Goal: Task Accomplishment & Management: Use online tool/utility

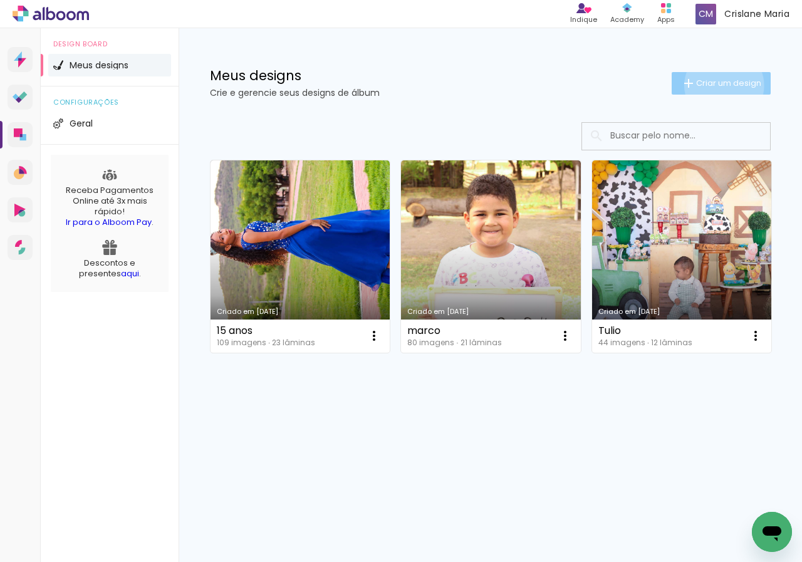
click at [722, 85] on span "Criar um design" at bounding box center [728, 83] width 65 height 8
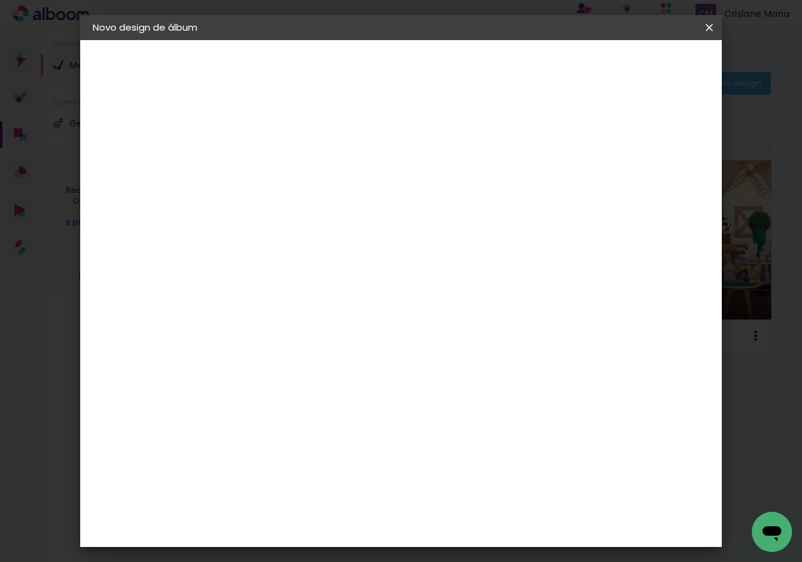
click at [298, 167] on input at bounding box center [298, 168] width 0 height 19
type input "[PERSON_NAME]"
type paper-input "[PERSON_NAME]"
click at [0, 0] on slot "Avançar" at bounding box center [0, 0] width 0 height 0
click at [0, 0] on slot "Tamanho Livre" at bounding box center [0, 0] width 0 height 0
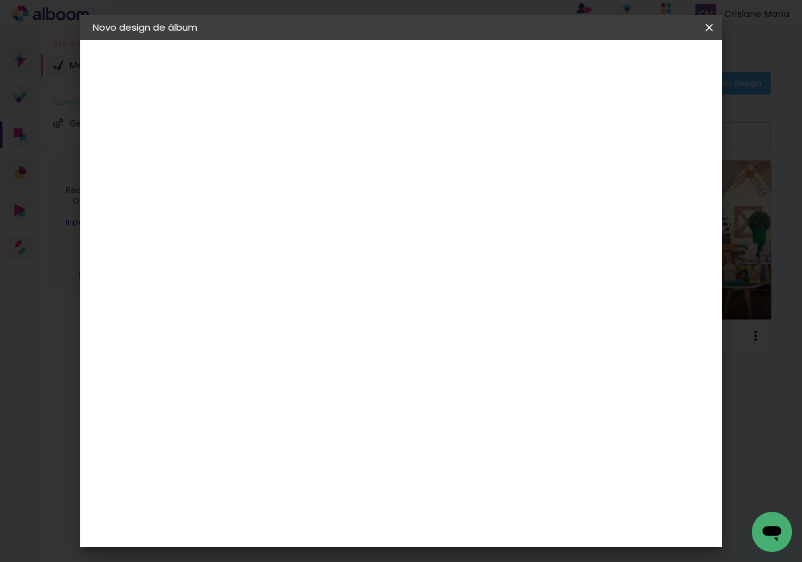
click at [0, 0] on slot "Tamanho Livre" at bounding box center [0, 0] width 0 height 0
click at [0, 0] on slot "Avançar" at bounding box center [0, 0] width 0 height 0
click at [275, 311] on div "cm" at bounding box center [282, 312] width 15 height 19
type input "3"
type input "2"
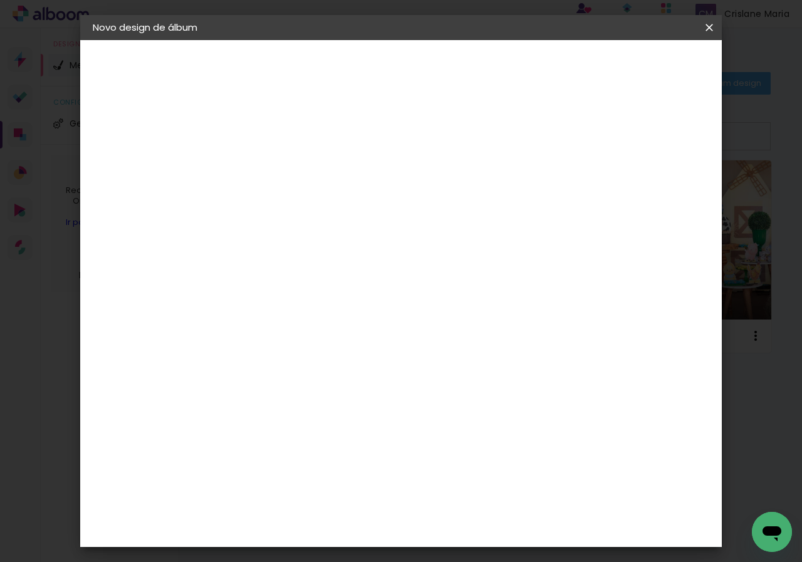
type input "30"
type paper-input "30"
click at [484, 431] on input "60" at bounding box center [470, 436] width 33 height 19
type input "6"
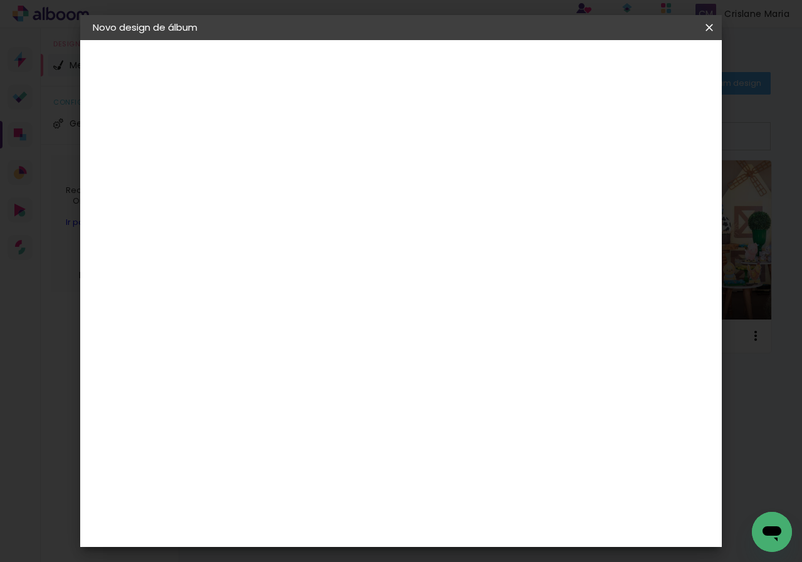
type input "21"
type paper-input "21"
click at [562, 64] on span "Iniciar design" at bounding box center [544, 71] width 34 height 18
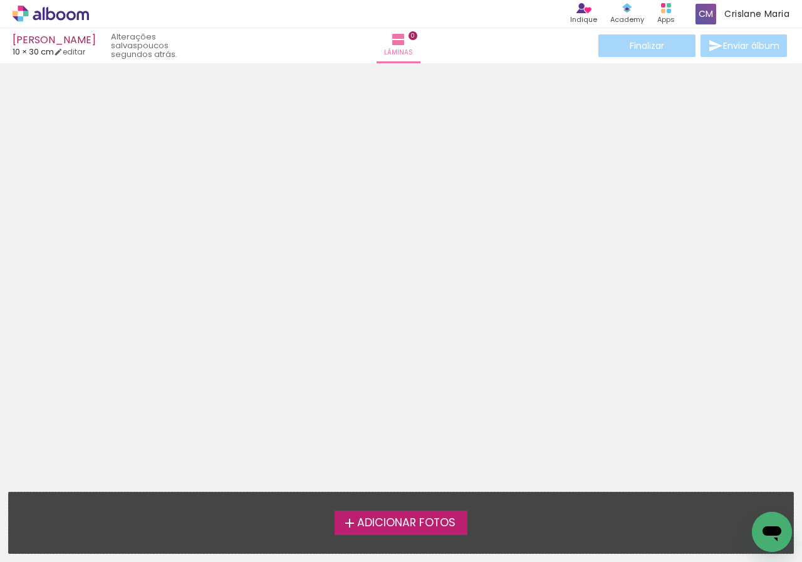
drag, startPoint x: 420, startPoint y: 517, endPoint x: 412, endPoint y: 520, distance: 7.9
click at [412, 520] on span "Adicionar Fotos" at bounding box center [406, 523] width 98 height 11
click at [0, 0] on input "file" at bounding box center [0, 0] width 0 height 0
click at [34, 44] on div "[PERSON_NAME]" at bounding box center [54, 41] width 83 height 12
drag, startPoint x: 41, startPoint y: 43, endPoint x: 59, endPoint y: 49, distance: 19.2
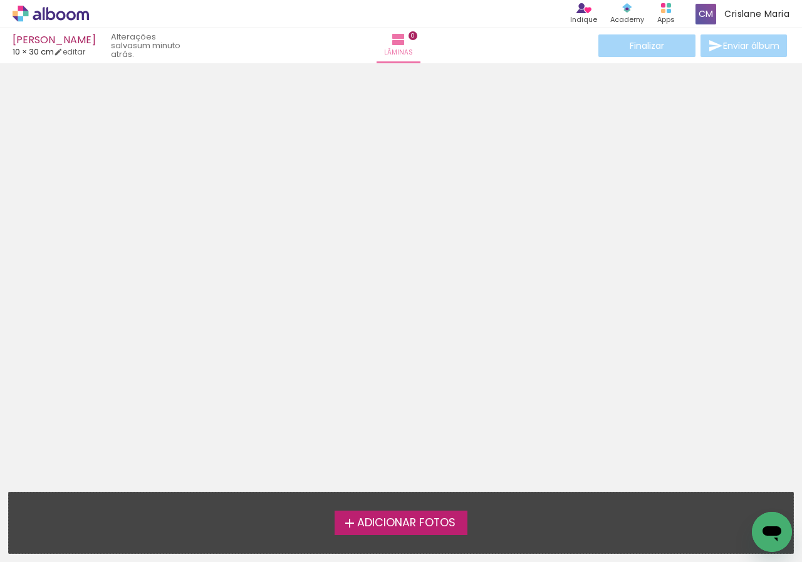
click at [41, 42] on div "[PERSON_NAME]" at bounding box center [54, 41] width 83 height 12
click at [78, 53] on link "editar" at bounding box center [69, 51] width 31 height 11
type input "30"
type input "21"
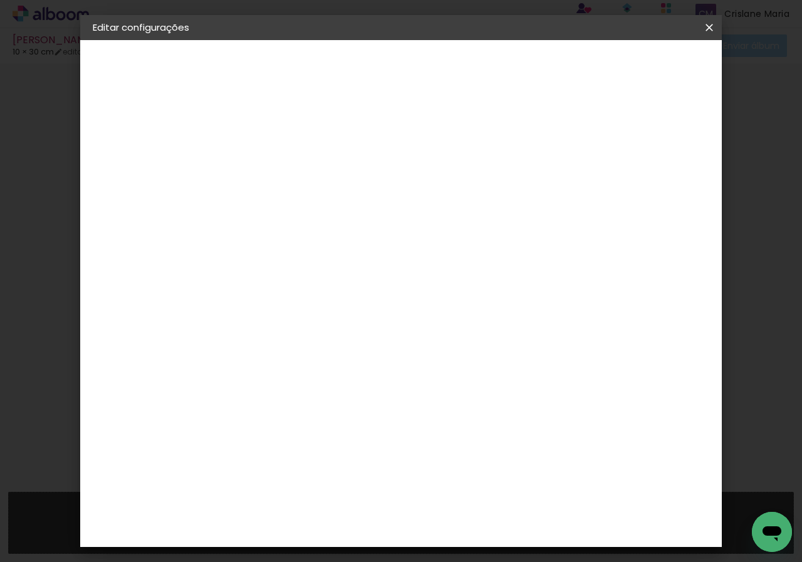
scroll to position [63, 0]
click at [494, 69] on span "Salvar configurações" at bounding box center [463, 71] width 64 height 18
click at [756, 101] on iron-overlay-backdrop at bounding box center [401, 281] width 802 height 562
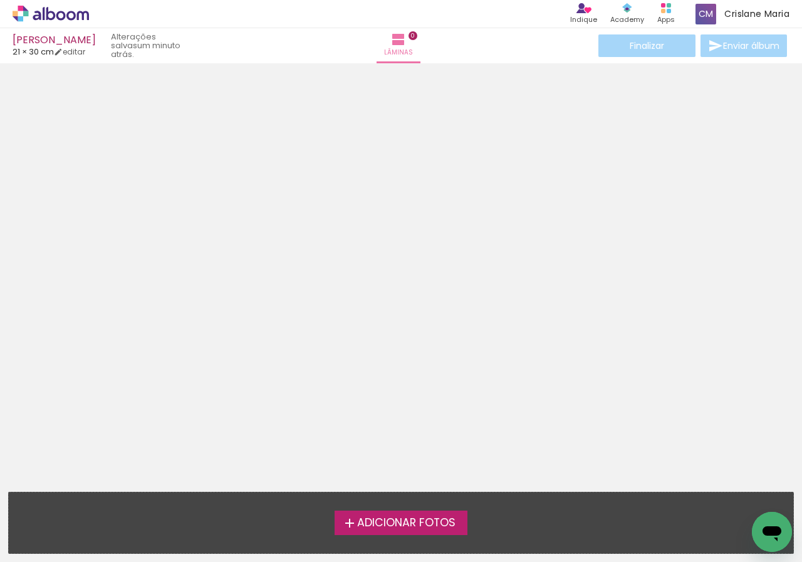
click at [404, 523] on span "Adicionar Fotos" at bounding box center [406, 523] width 98 height 11
click at [0, 0] on input "file" at bounding box center [0, 0] width 0 height 0
click at [85, 57] on div "Angelina 21 × 30 cm editar um minuto atrás. Lâminas 0 Finalizar Enviar álbum" at bounding box center [401, 31] width 802 height 63
click at [83, 54] on link "editar" at bounding box center [69, 51] width 31 height 11
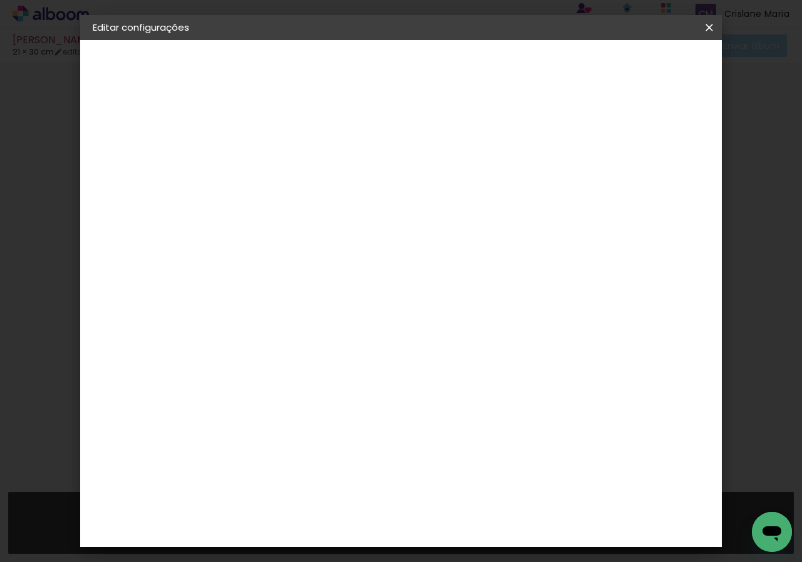
click at [343, 361] on div "cm" at bounding box center [350, 364] width 15 height 19
type input "3"
type input "40"
type paper-input "40"
click at [486, 542] on input "21" at bounding box center [470, 538] width 33 height 19
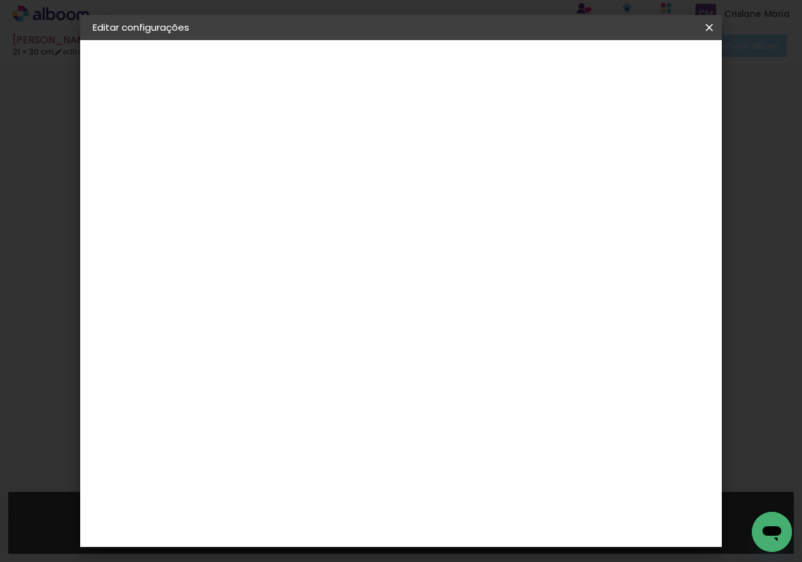
type input "2"
type input "20"
type paper-input "20"
click at [488, 56] on paper-button "Salvar configurações" at bounding box center [443, 71] width 89 height 30
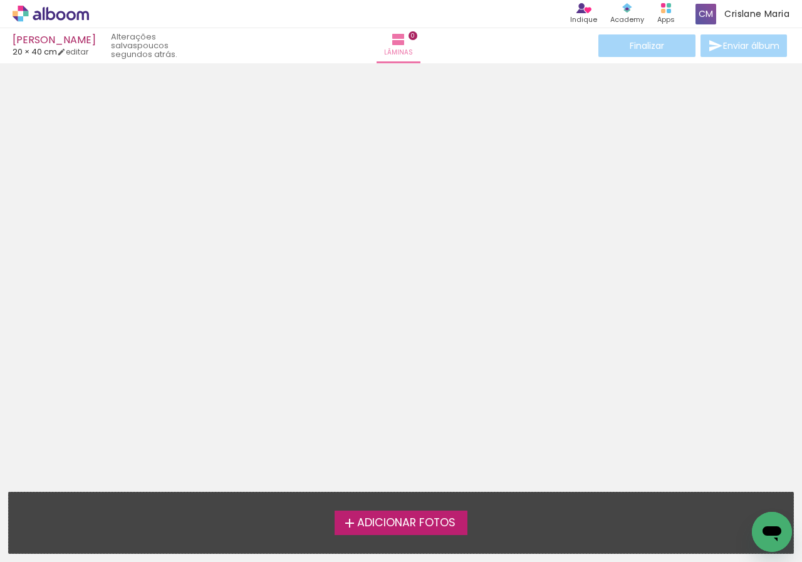
click at [393, 522] on span "Adicionar Fotos" at bounding box center [406, 523] width 98 height 11
click at [0, 0] on input "file" at bounding box center [0, 0] width 0 height 0
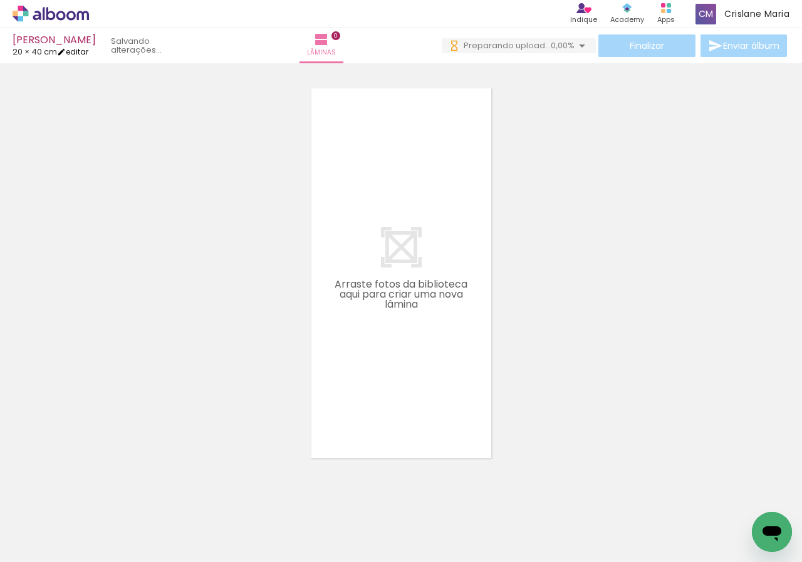
click at [78, 48] on link "editar" at bounding box center [72, 51] width 31 height 11
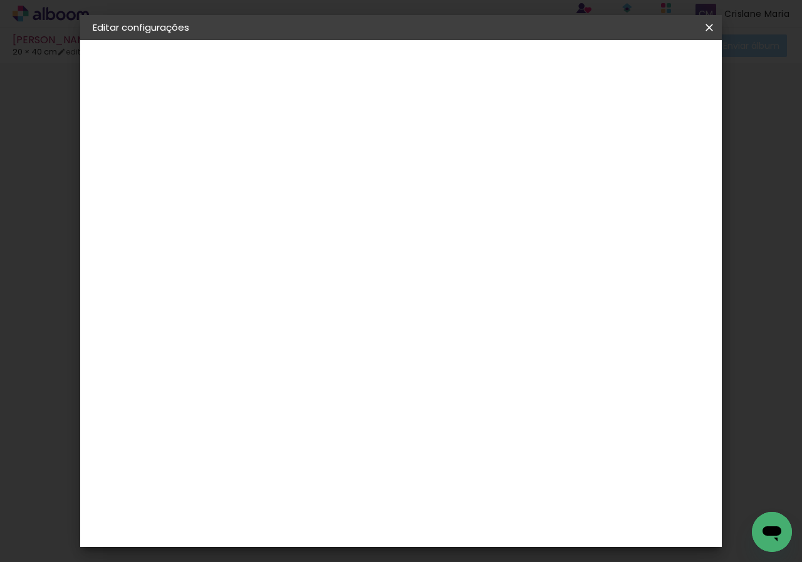
click at [369, 360] on div "cm" at bounding box center [376, 364] width 15 height 19
type input "4"
type input "20"
type paper-input "20"
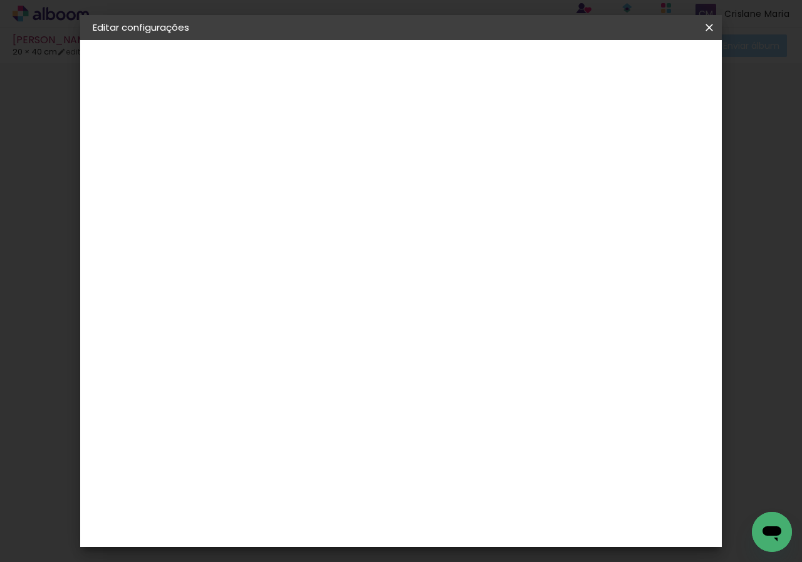
click at [487, 536] on div "cm" at bounding box center [494, 537] width 15 height 19
type input "2"
type input "40"
type paper-input "40"
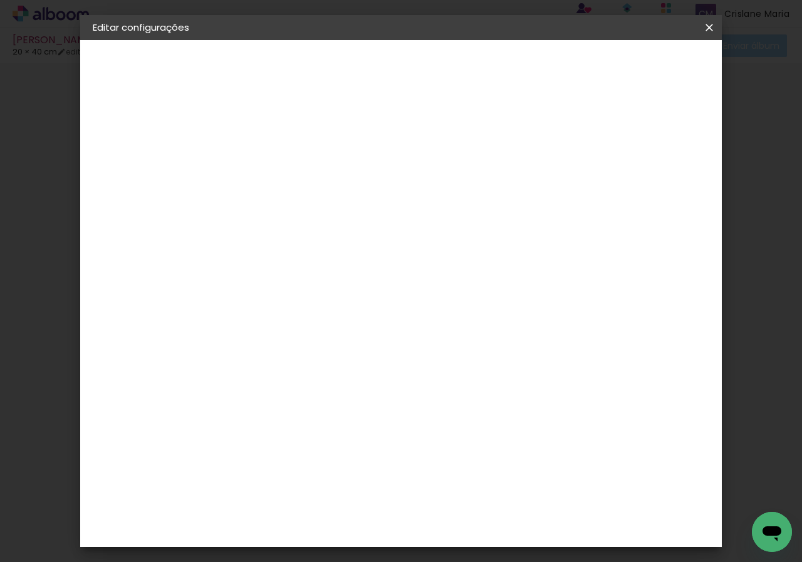
click at [631, 64] on span "Salvar configurações" at bounding box center [589, 71] width 83 height 18
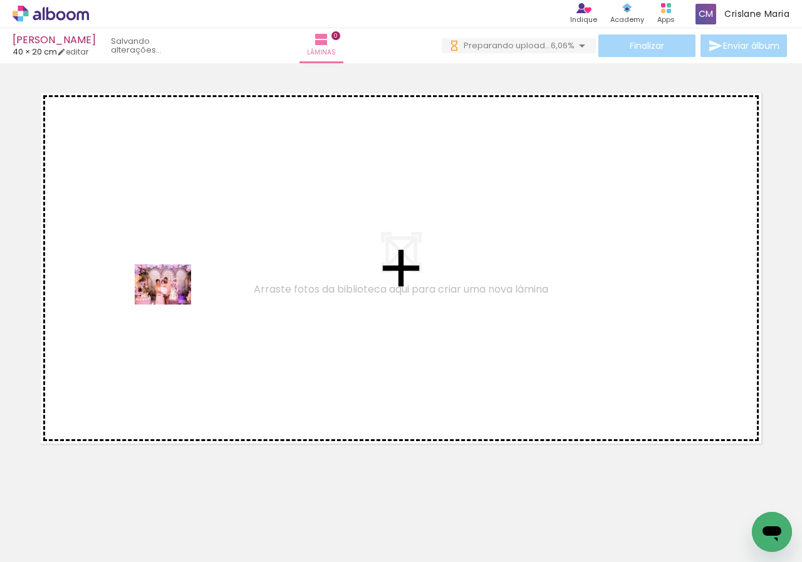
drag, startPoint x: 130, startPoint y: 523, endPoint x: 249, endPoint y: 534, distance: 120.2
click at [174, 291] on quentale-workspace at bounding box center [401, 281] width 802 height 562
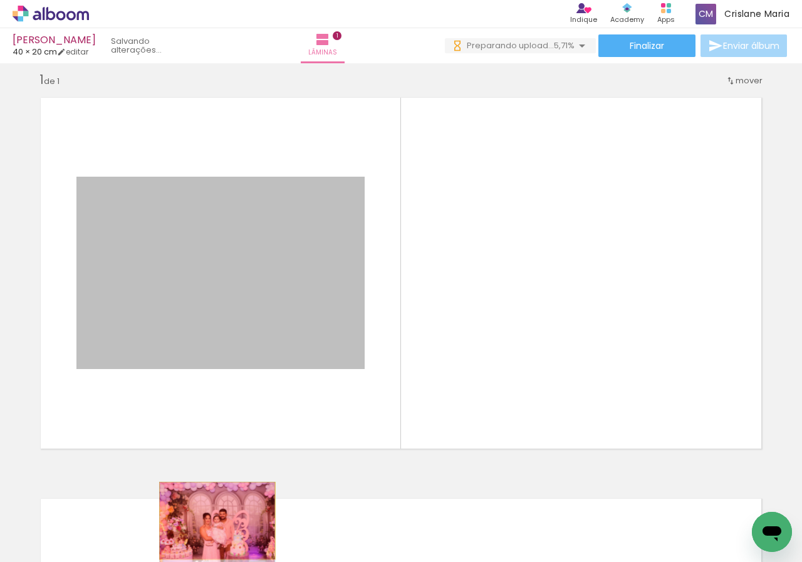
drag, startPoint x: 207, startPoint y: 276, endPoint x: 230, endPoint y: 523, distance: 247.3
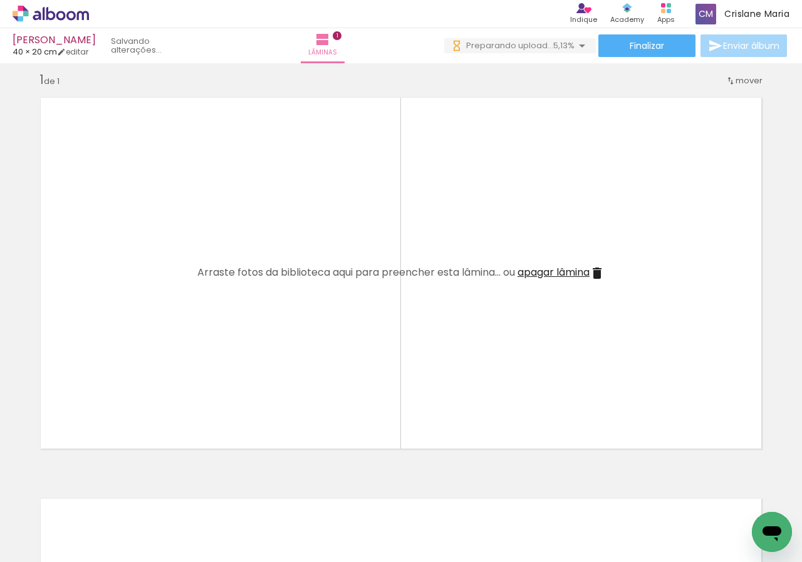
scroll to position [0, 2368]
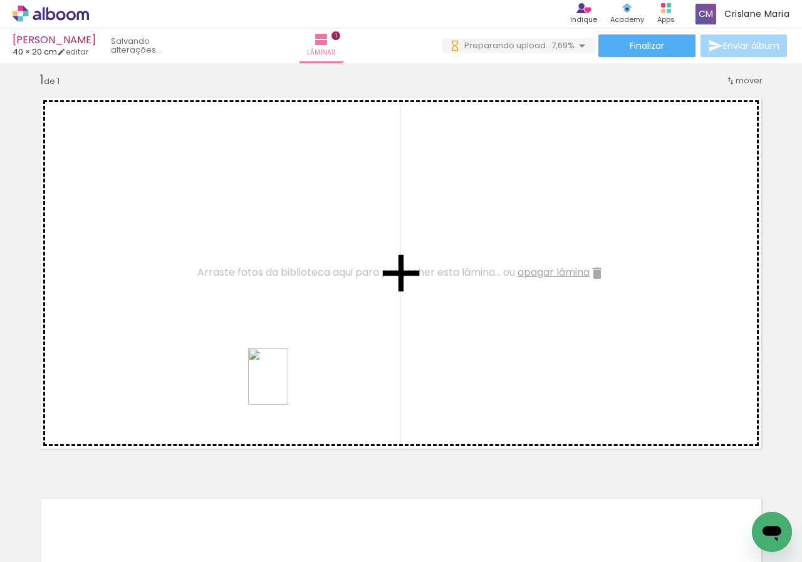
drag, startPoint x: 364, startPoint y: 479, endPoint x: 397, endPoint y: 496, distance: 37.8
click at [283, 383] on quentale-workspace at bounding box center [401, 281] width 802 height 562
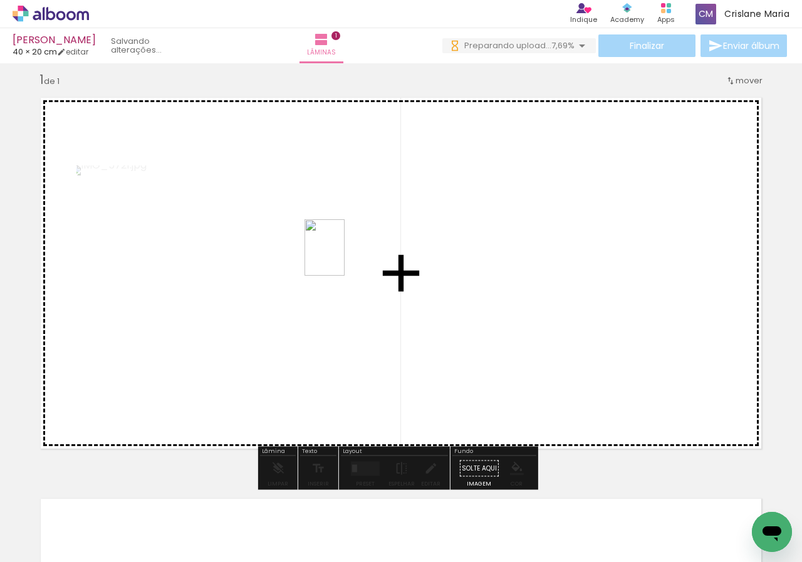
drag, startPoint x: 452, startPoint y: 526, endPoint x: 340, endPoint y: 247, distance: 300.4
click at [340, 247] on quentale-workspace at bounding box center [401, 281] width 802 height 562
drag, startPoint x: 519, startPoint y: 501, endPoint x: 491, endPoint y: 283, distance: 220.5
click at [491, 283] on quentale-workspace at bounding box center [401, 281] width 802 height 562
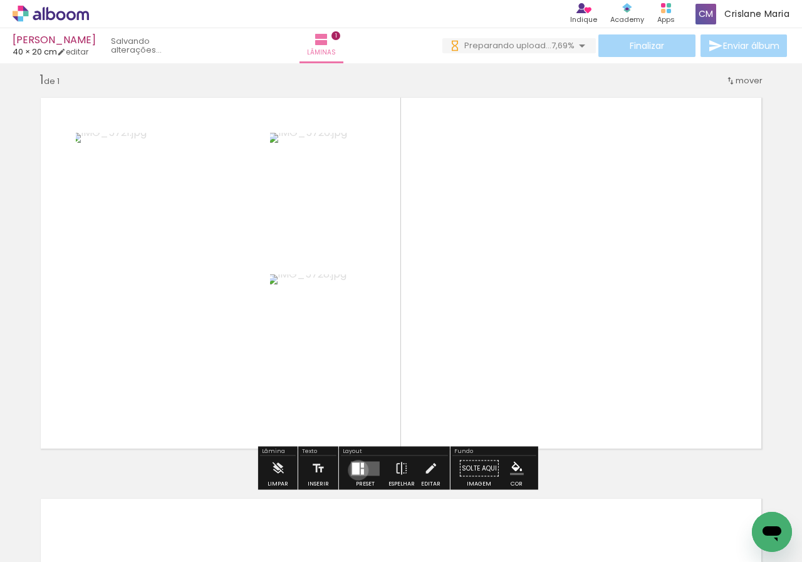
click at [355, 470] on div at bounding box center [356, 469] width 8 height 12
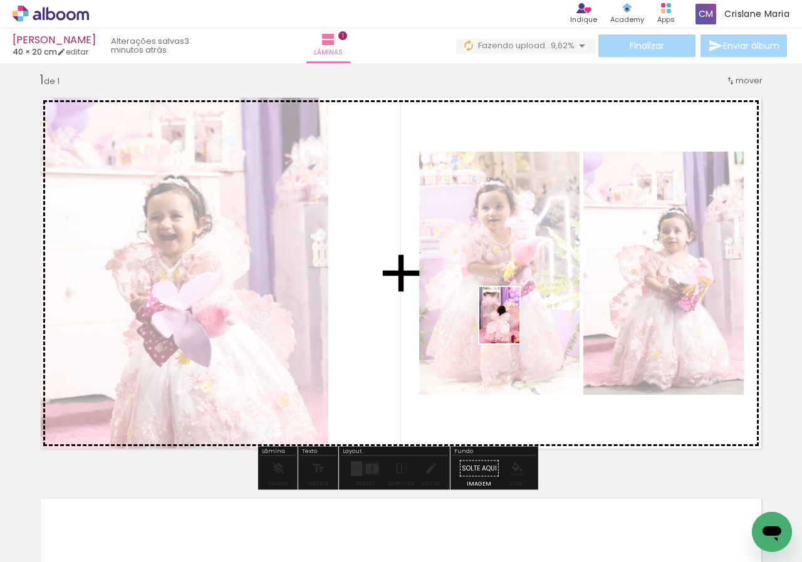
drag, startPoint x: 580, startPoint y: 528, endPoint x: 516, endPoint y: 318, distance: 219.9
click at [516, 318] on quentale-workspace at bounding box center [401, 281] width 802 height 562
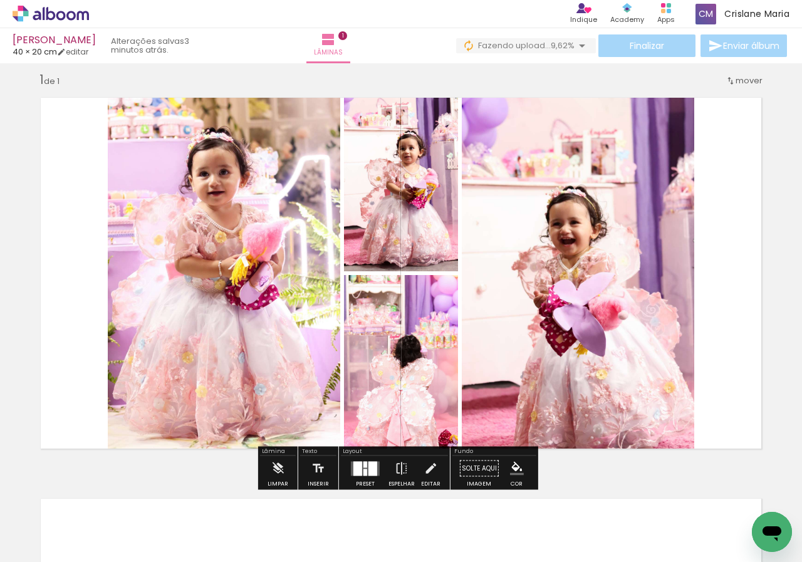
click at [364, 469] on div at bounding box center [366, 472] width 4 height 7
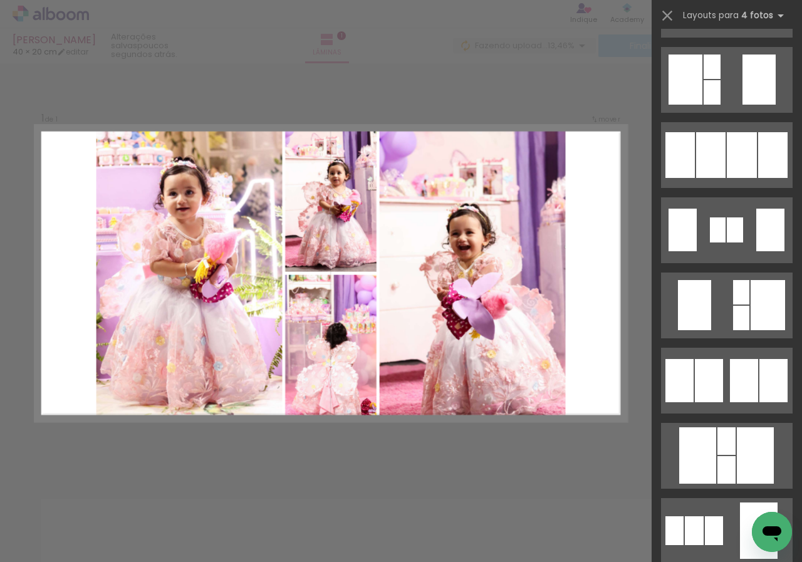
scroll to position [0, 0]
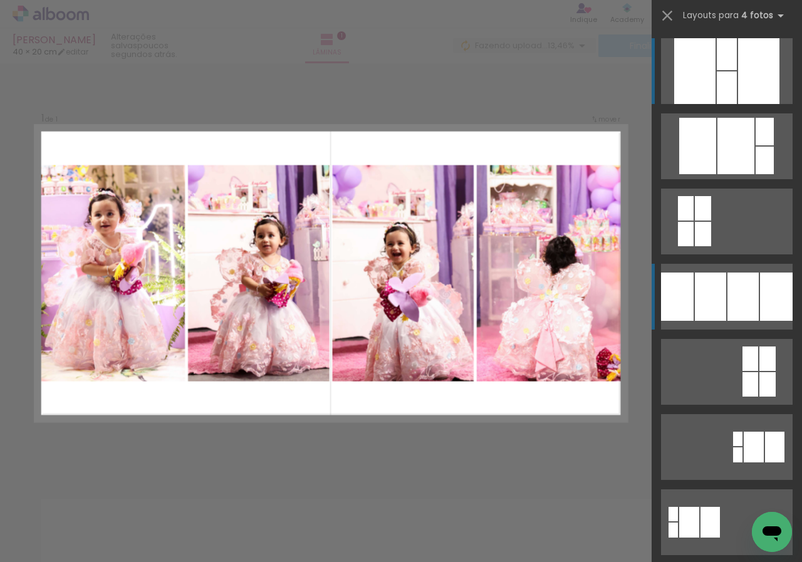
click at [756, 145] on div at bounding box center [765, 132] width 18 height 28
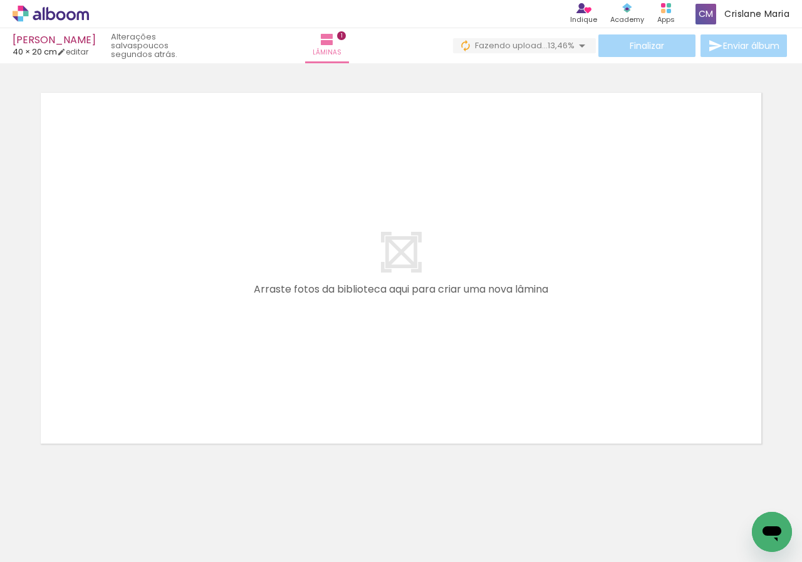
scroll to position [429, 0]
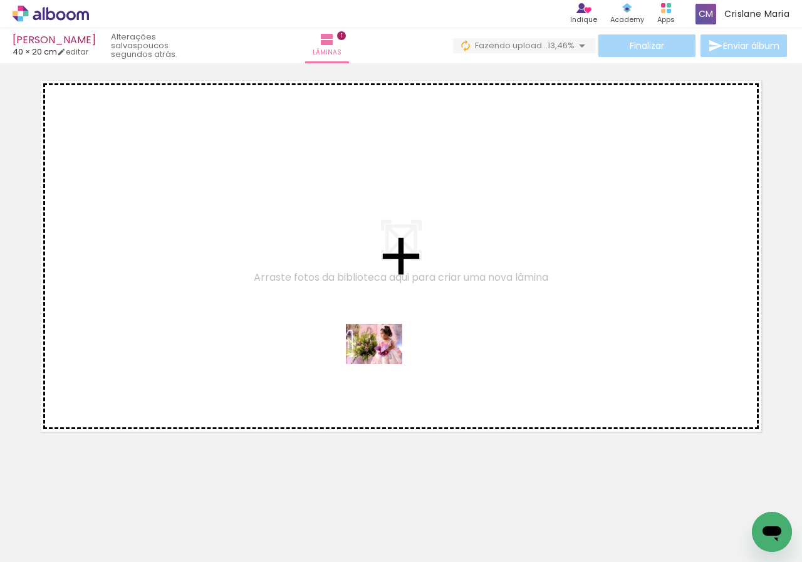
drag, startPoint x: 315, startPoint y: 528, endPoint x: 389, endPoint y: 331, distance: 210.2
click at [389, 337] on quentale-workspace at bounding box center [401, 281] width 802 height 562
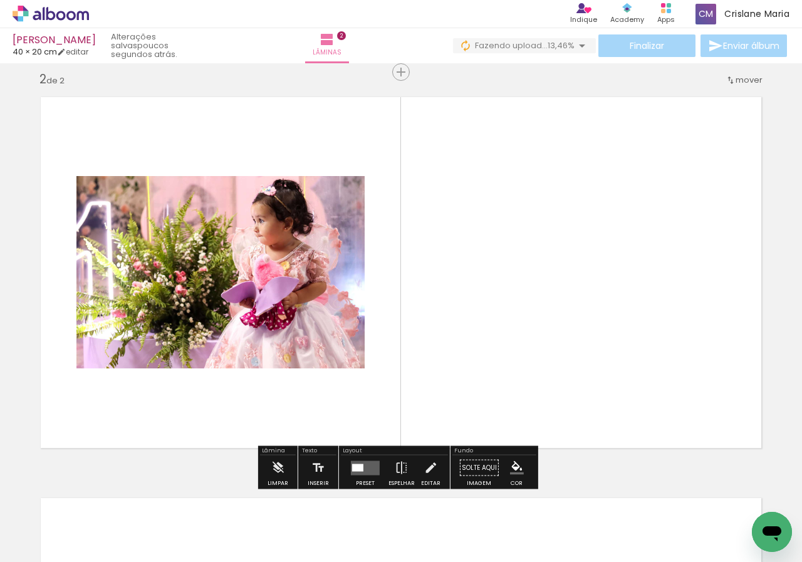
scroll to position [412, 0]
click at [360, 471] on div at bounding box center [357, 468] width 11 height 8
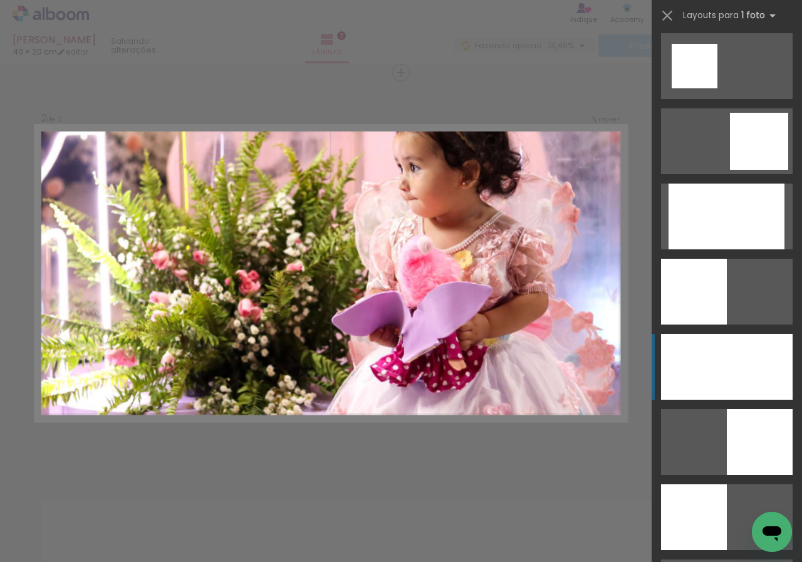
scroll to position [1595, 0]
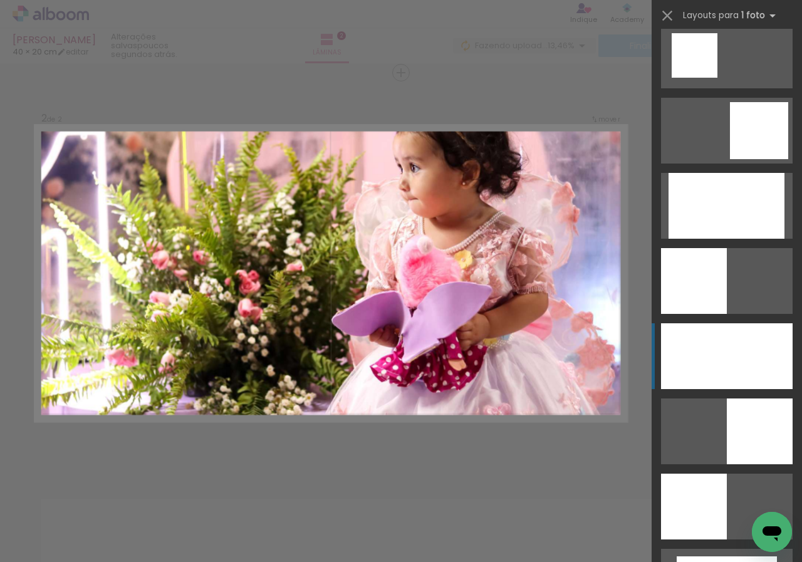
click at [738, 239] on div at bounding box center [727, 206] width 116 height 66
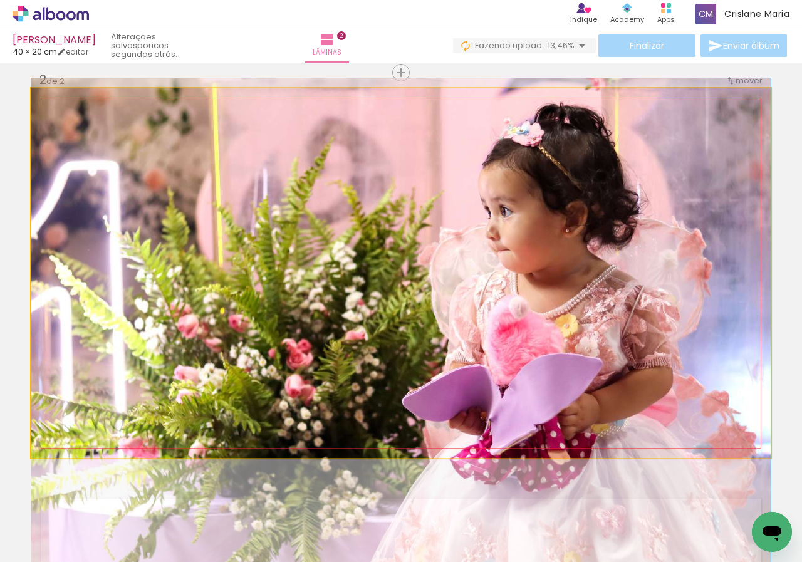
drag, startPoint x: 567, startPoint y: 264, endPoint x: 580, endPoint y: 335, distance: 71.5
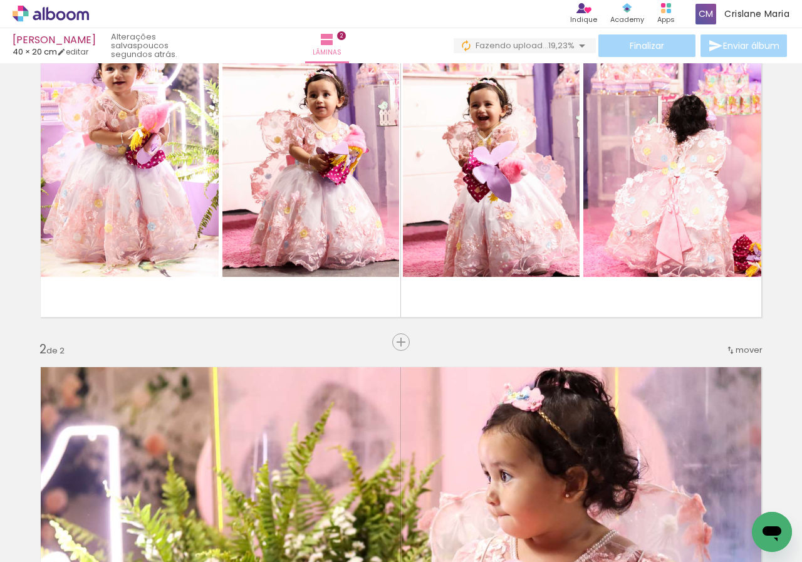
scroll to position [157, 0]
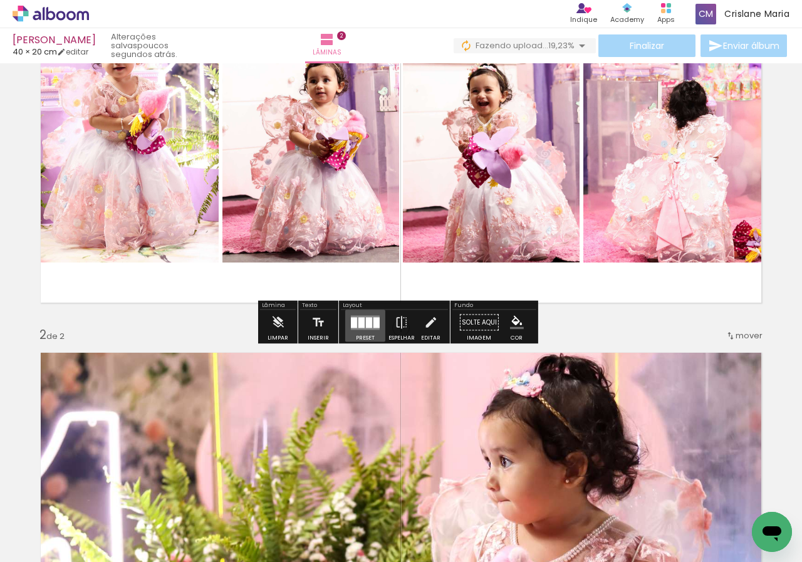
click at [366, 324] on div at bounding box center [369, 322] width 6 height 11
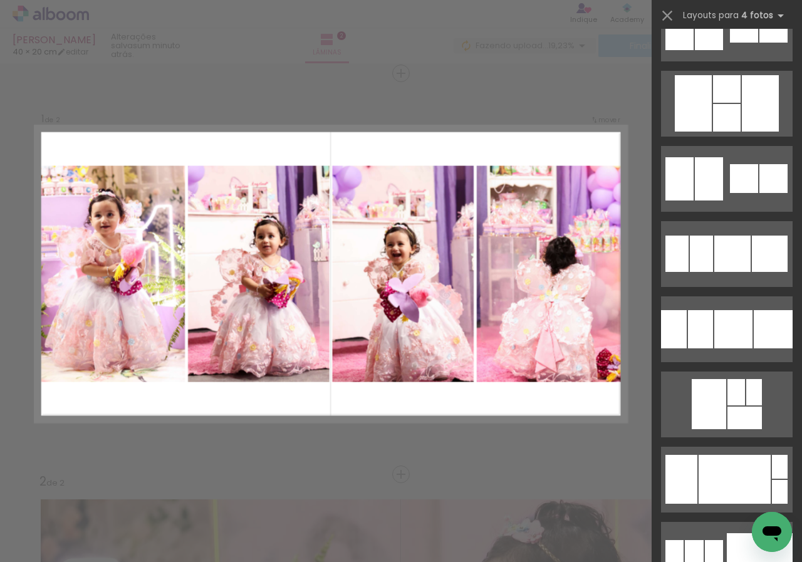
scroll to position [3950, 0]
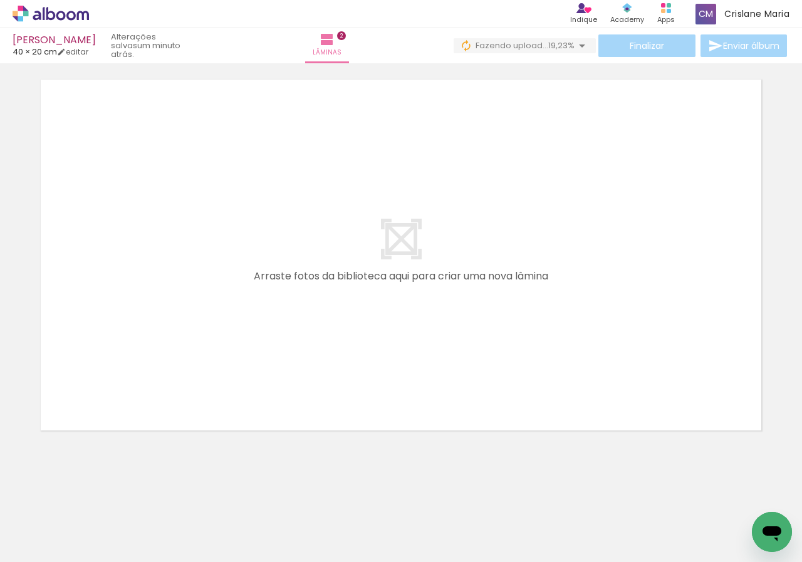
scroll to position [0, 2954]
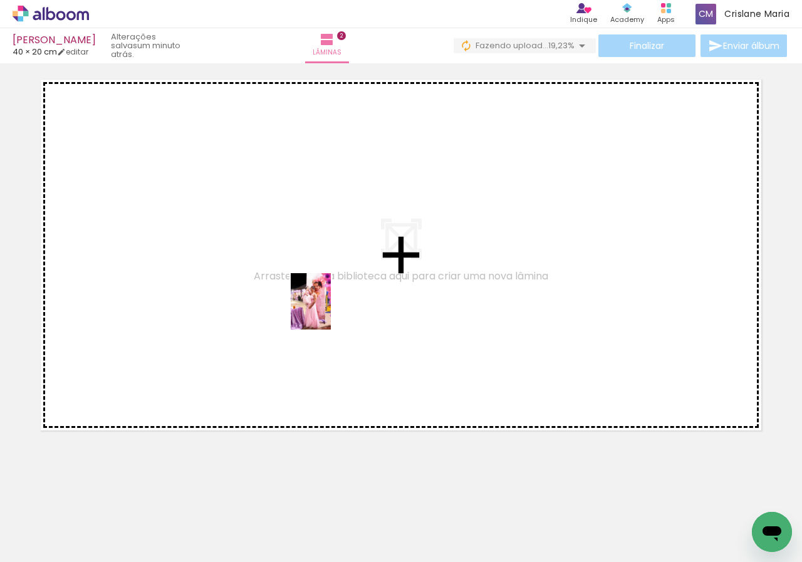
drag, startPoint x: 481, startPoint y: 527, endPoint x: 328, endPoint y: 311, distance: 264.8
click at [328, 311] on quentale-workspace at bounding box center [401, 281] width 802 height 562
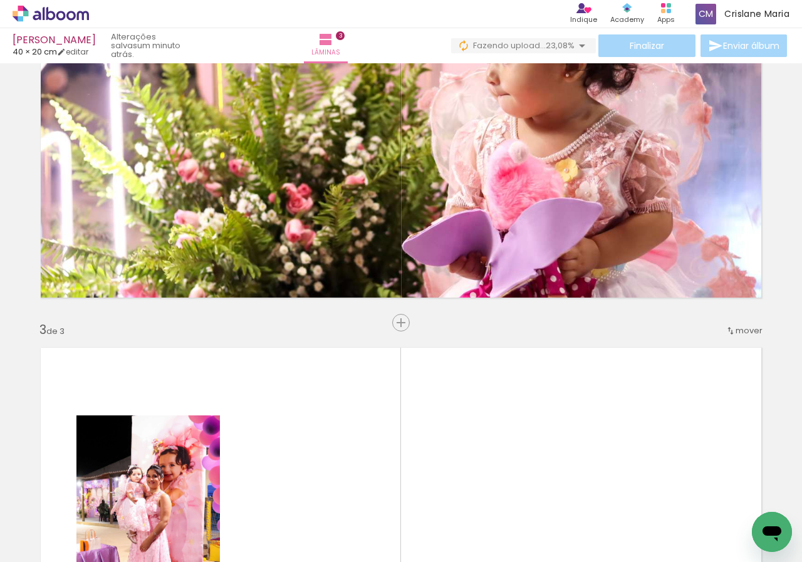
scroll to position [563, 0]
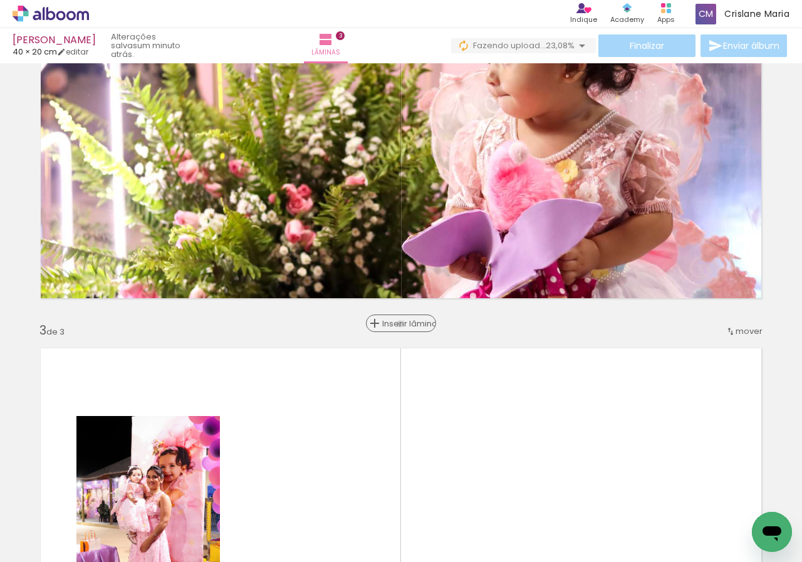
click at [396, 324] on span "Inserir lâmina" at bounding box center [406, 324] width 49 height 8
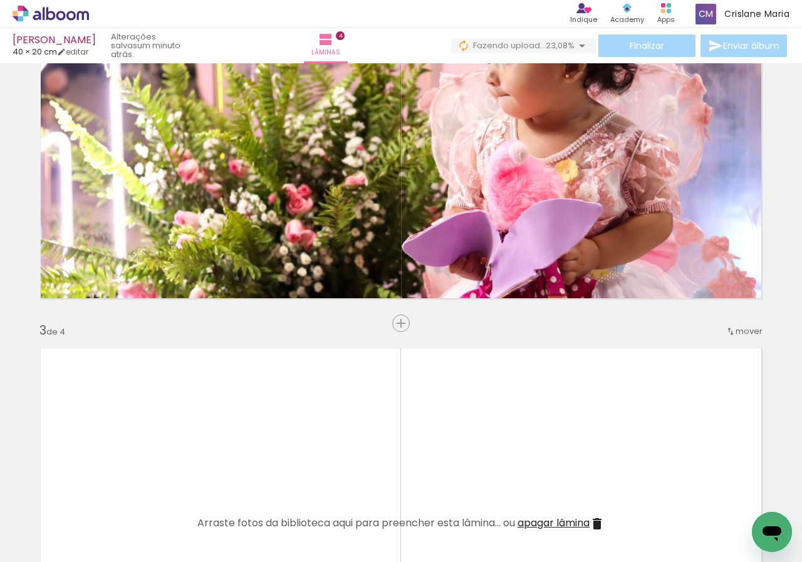
scroll to position [688, 0]
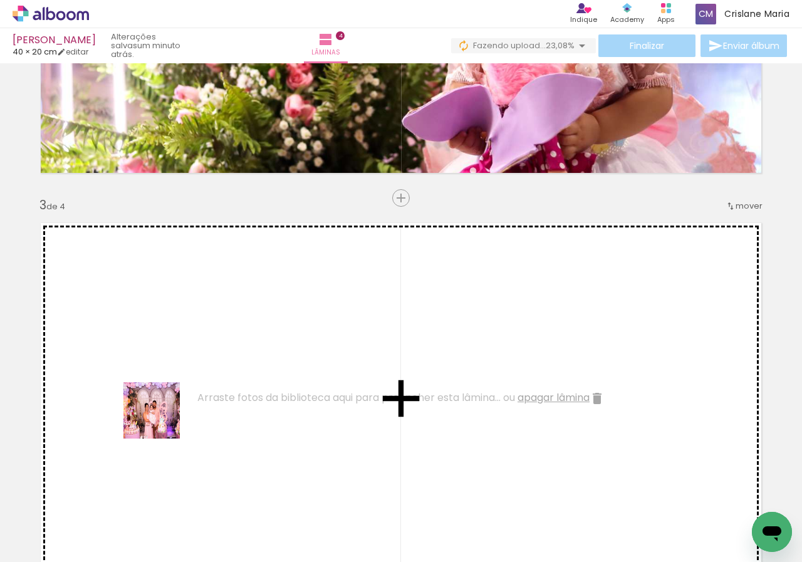
drag, startPoint x: 134, startPoint y: 517, endPoint x: 177, endPoint y: 372, distance: 151.5
click at [177, 372] on quentale-workspace at bounding box center [401, 281] width 802 height 562
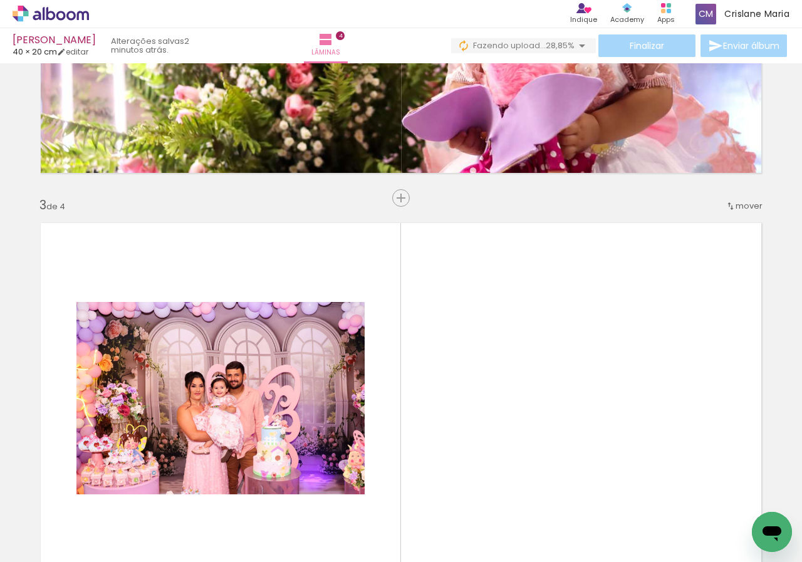
scroll to position [0, 0]
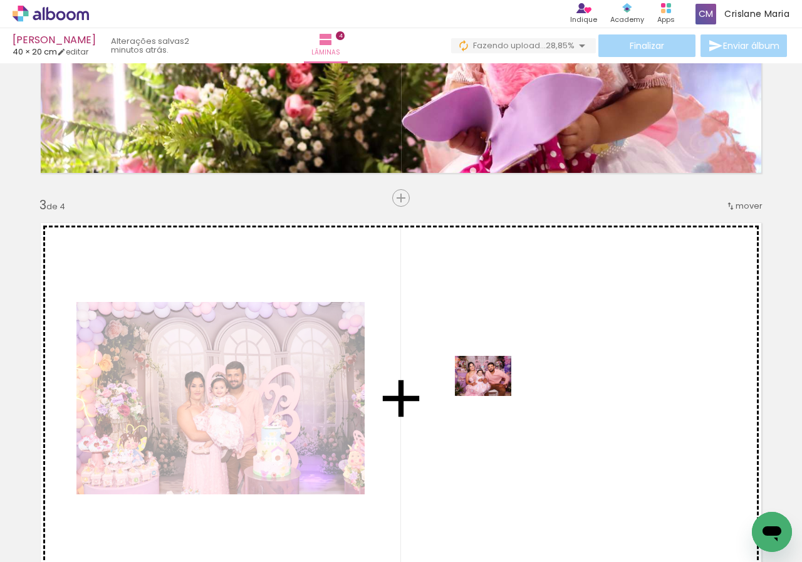
drag, startPoint x: 475, startPoint y: 527, endPoint x: 493, endPoint y: 394, distance: 134.6
click at [493, 394] on quentale-workspace at bounding box center [401, 281] width 802 height 562
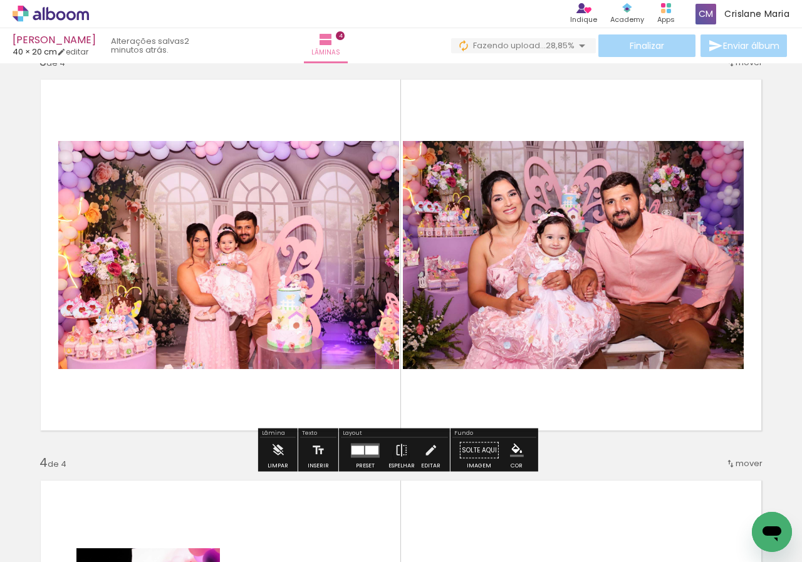
scroll to position [876, 0]
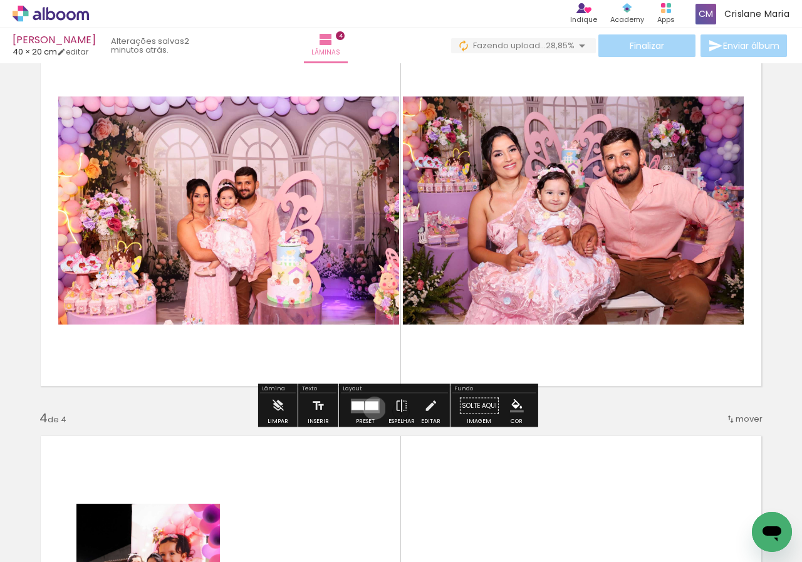
click at [372, 408] on div at bounding box center [371, 405] width 13 height 9
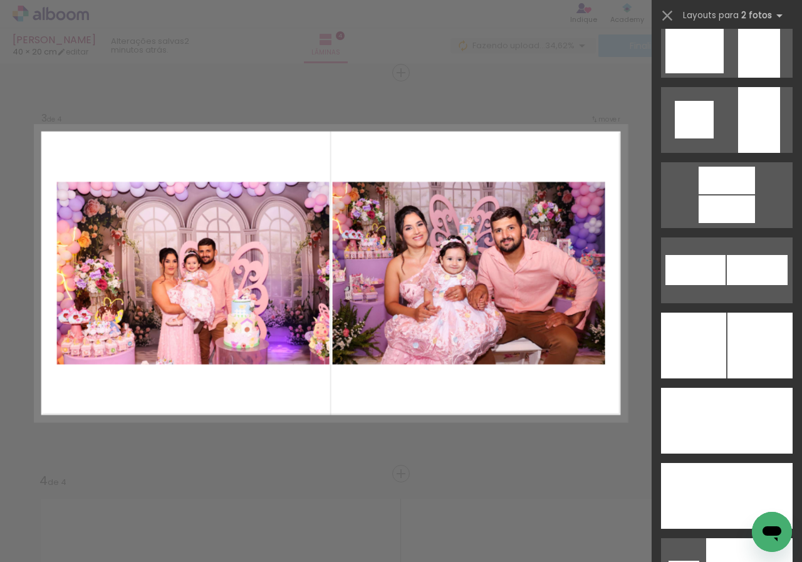
scroll to position [4060, 0]
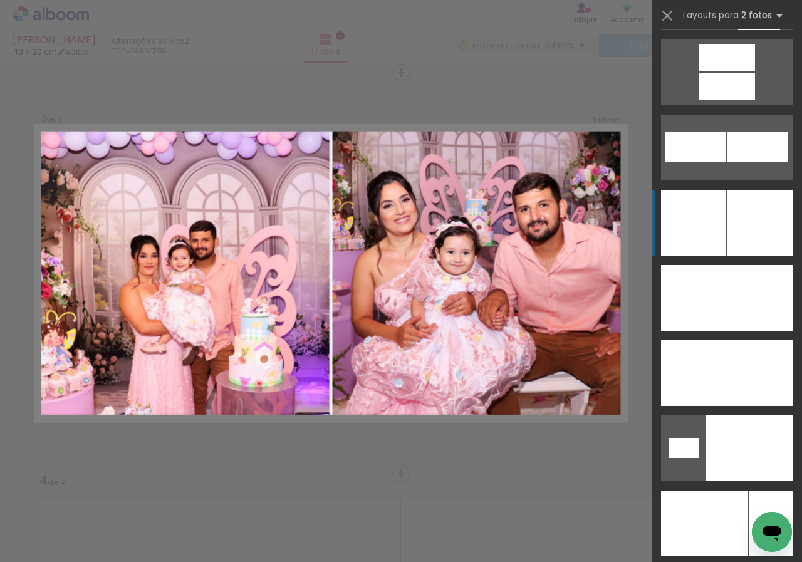
click at [751, 246] on div at bounding box center [760, 223] width 65 height 66
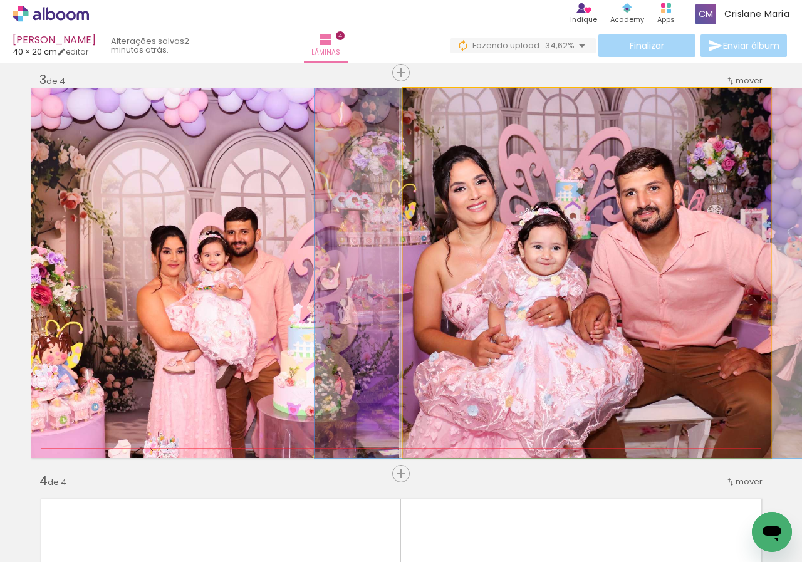
drag, startPoint x: 657, startPoint y: 310, endPoint x: 644, endPoint y: 308, distance: 13.4
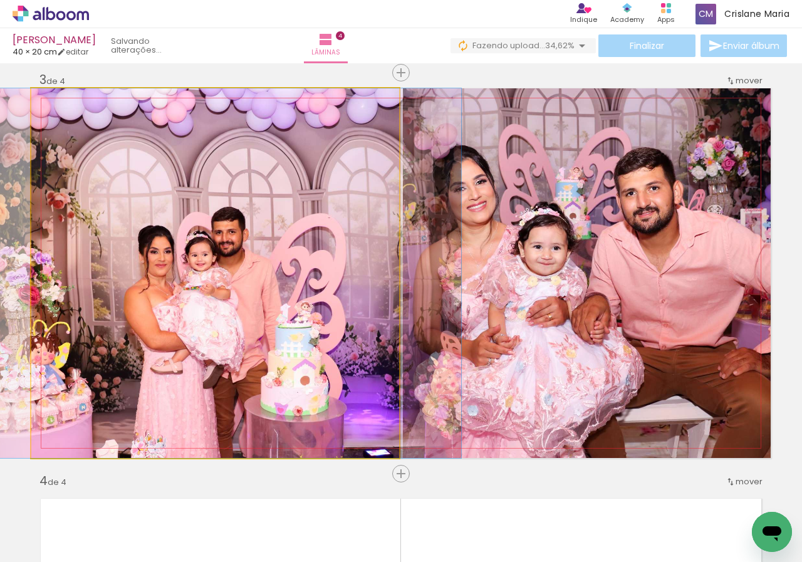
drag, startPoint x: 264, startPoint y: 340, endPoint x: 251, endPoint y: 340, distance: 12.5
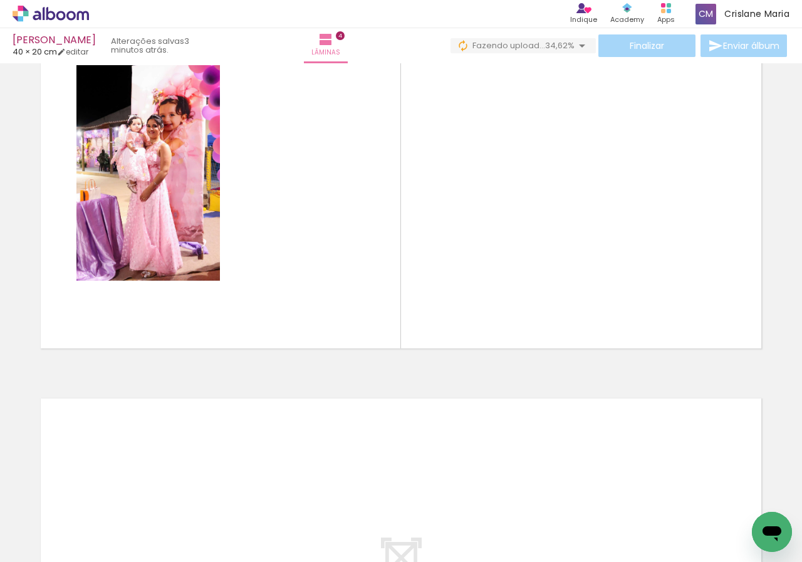
scroll to position [0, 0]
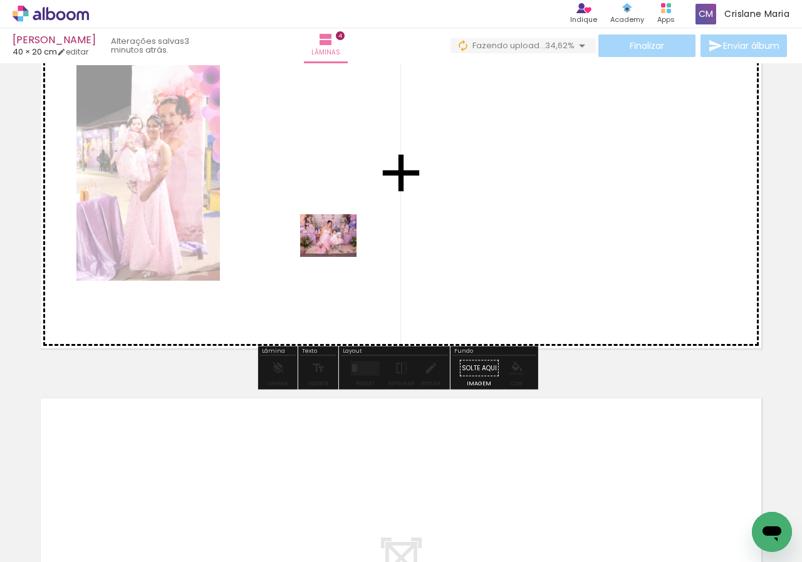
drag, startPoint x: 222, startPoint y: 503, endPoint x: 338, endPoint y: 252, distance: 275.9
click at [338, 252] on quentale-workspace at bounding box center [401, 281] width 802 height 562
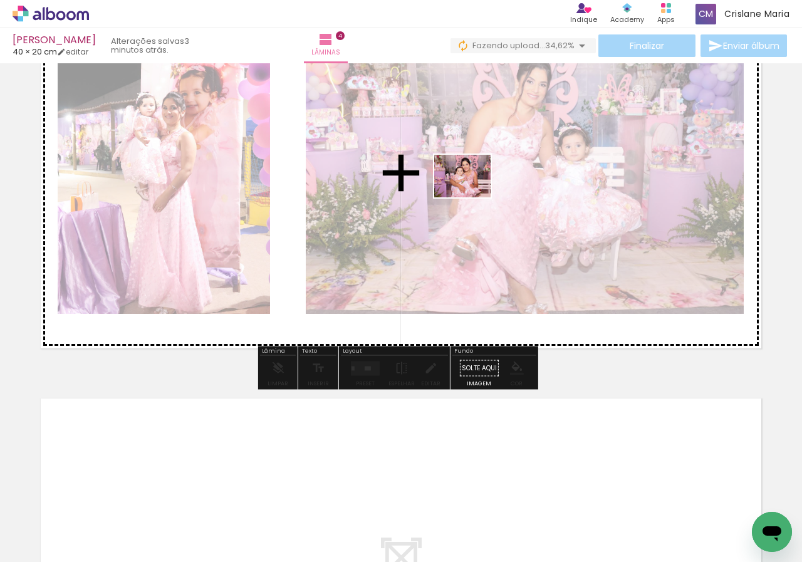
drag, startPoint x: 293, startPoint y: 493, endPoint x: 473, endPoint y: 192, distance: 349.6
click at [473, 192] on quentale-workspace at bounding box center [401, 281] width 802 height 562
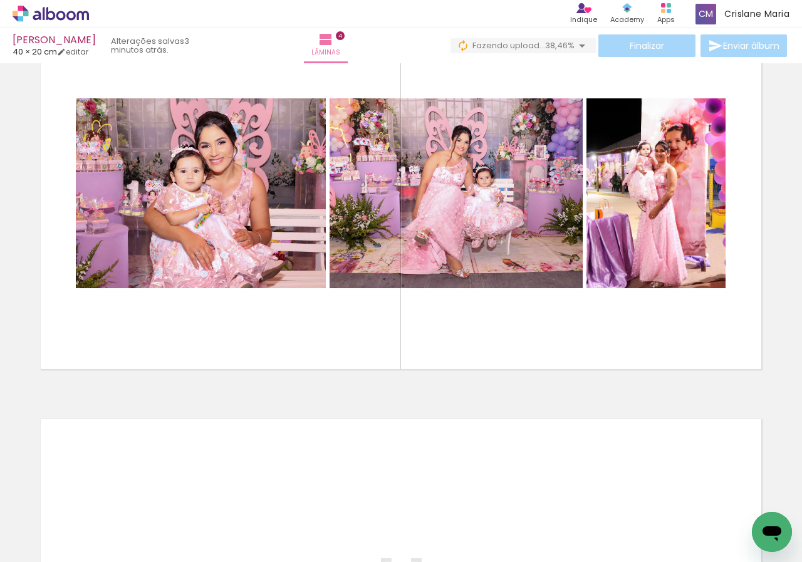
scroll to position [1315, 0]
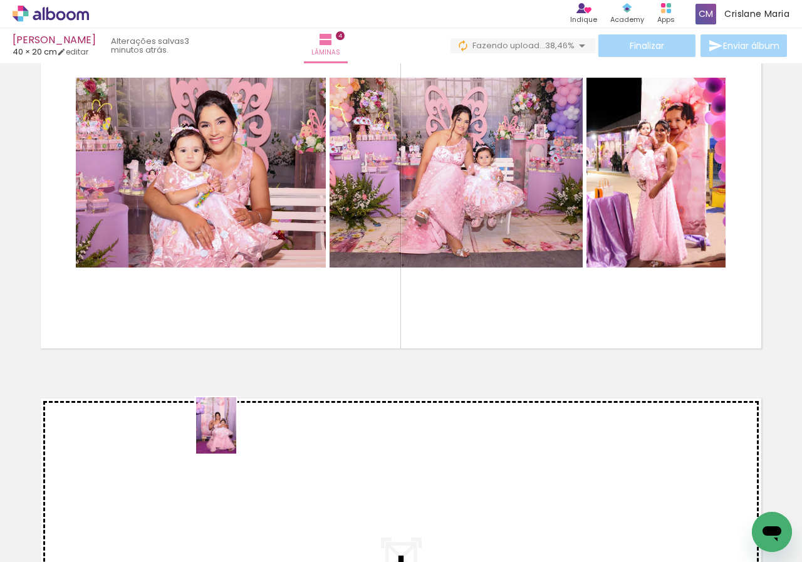
drag, startPoint x: 238, startPoint y: 491, endPoint x: 234, endPoint y: 435, distance: 56.5
click at [234, 435] on quentale-workspace at bounding box center [401, 281] width 802 height 562
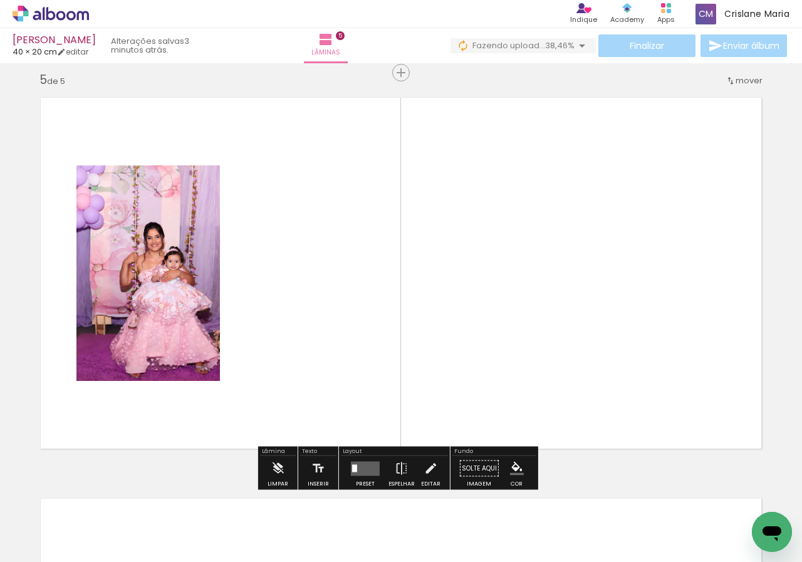
scroll to position [1678, 0]
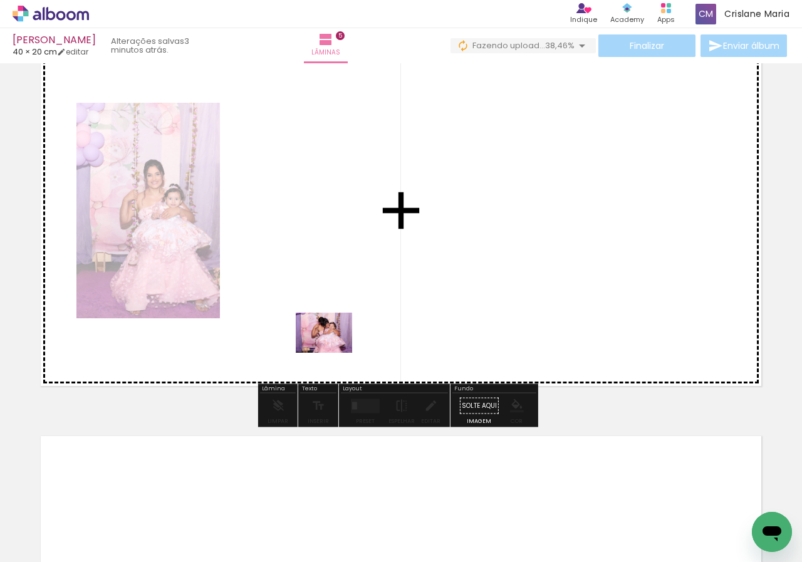
drag, startPoint x: 314, startPoint y: 524, endPoint x: 355, endPoint y: 558, distance: 53.0
click at [334, 350] on quentale-workspace at bounding box center [401, 281] width 802 height 562
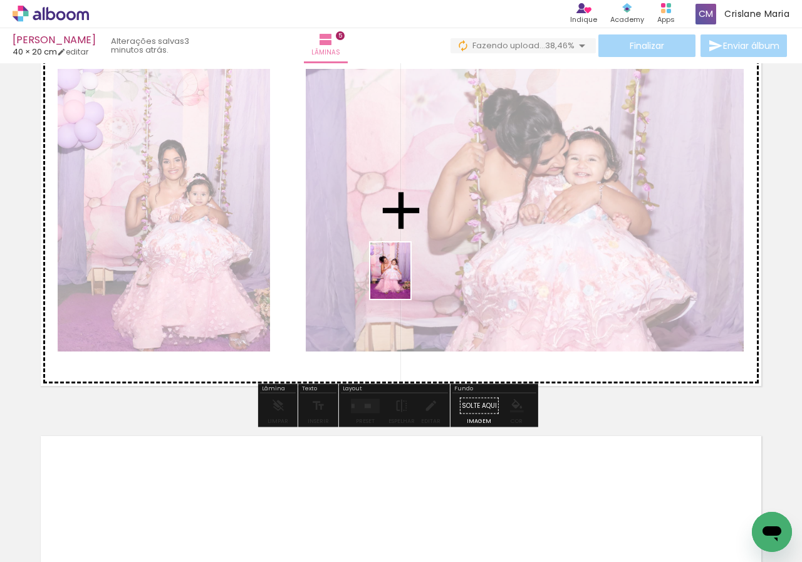
drag, startPoint x: 384, startPoint y: 521, endPoint x: 408, endPoint y: 273, distance: 249.4
click at [408, 273] on quentale-workspace at bounding box center [401, 281] width 802 height 562
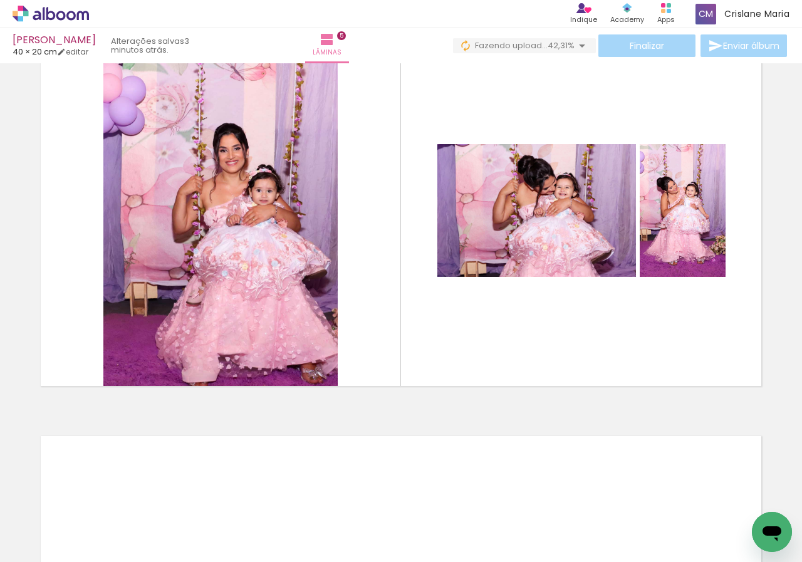
scroll to position [0, 1309]
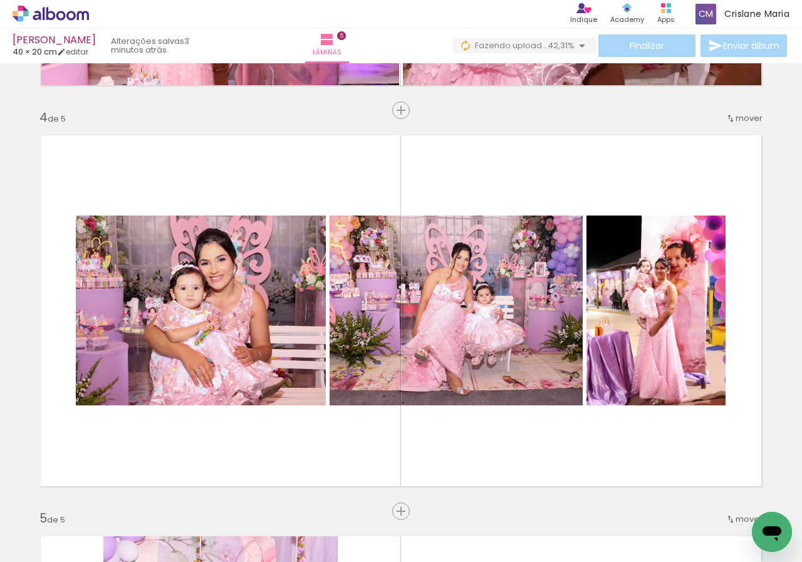
scroll to position [0, 1309]
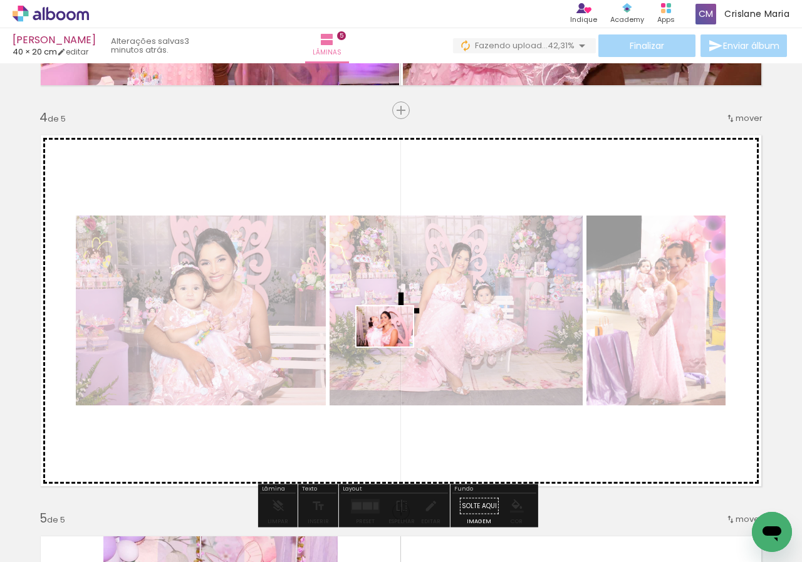
drag, startPoint x: 437, startPoint y: 530, endPoint x: 407, endPoint y: 363, distance: 170.0
click at [392, 323] on quentale-workspace at bounding box center [401, 281] width 802 height 562
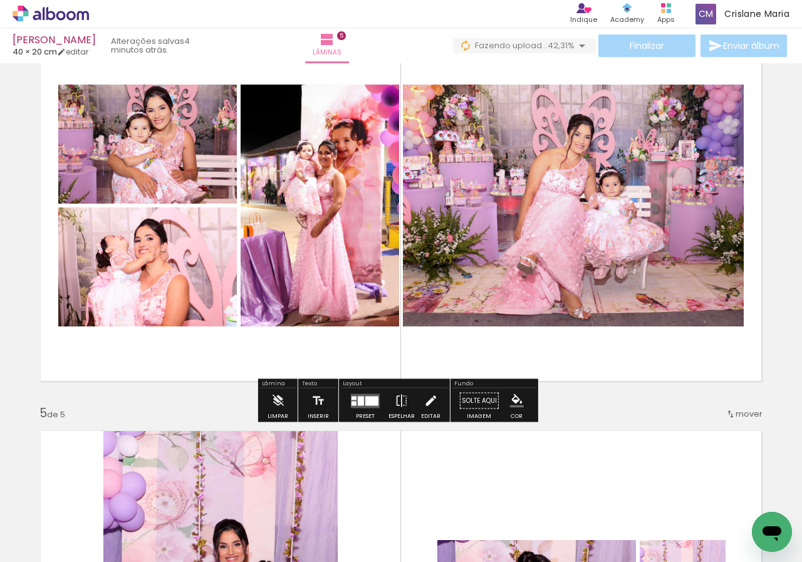
scroll to position [1302, 0]
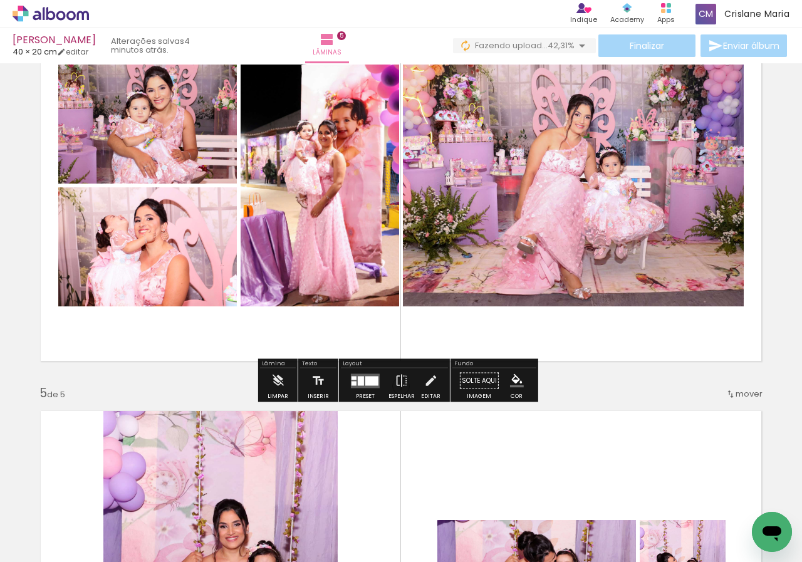
click at [352, 382] on div at bounding box center [354, 383] width 5 height 4
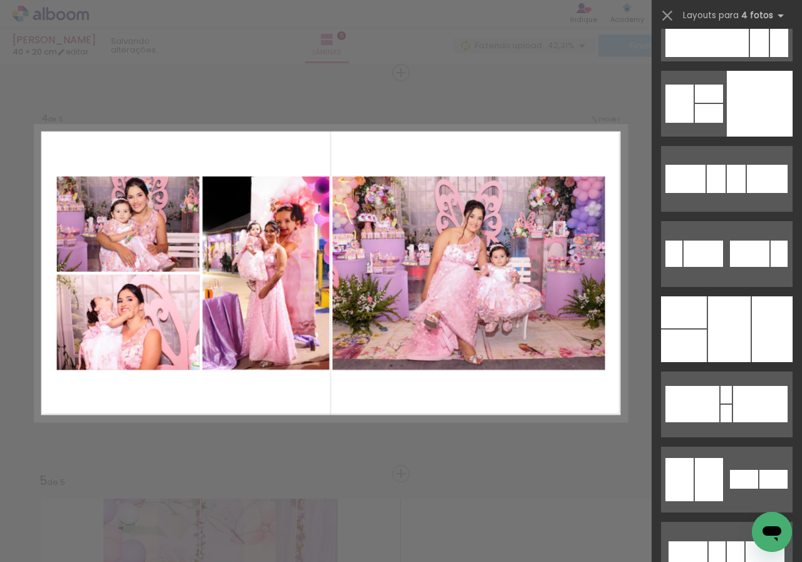
scroll to position [4966, 0]
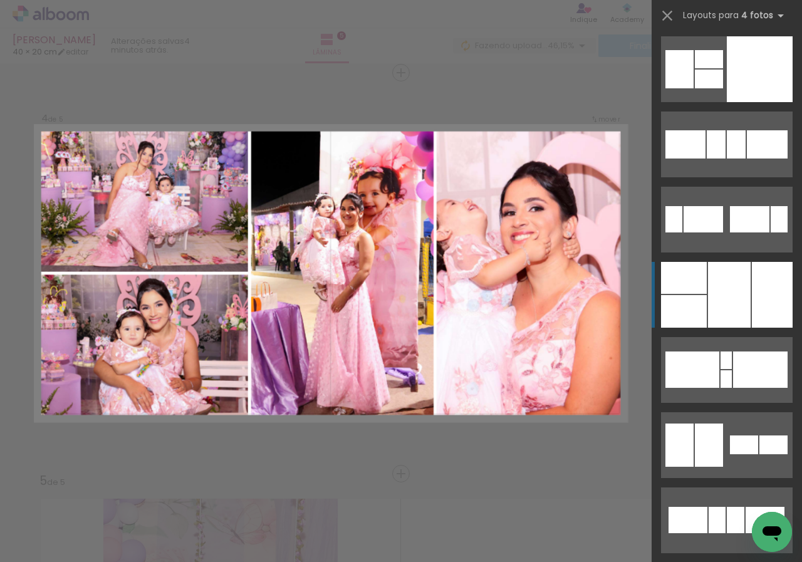
click at [748, 102] on div at bounding box center [760, 69] width 66 height 66
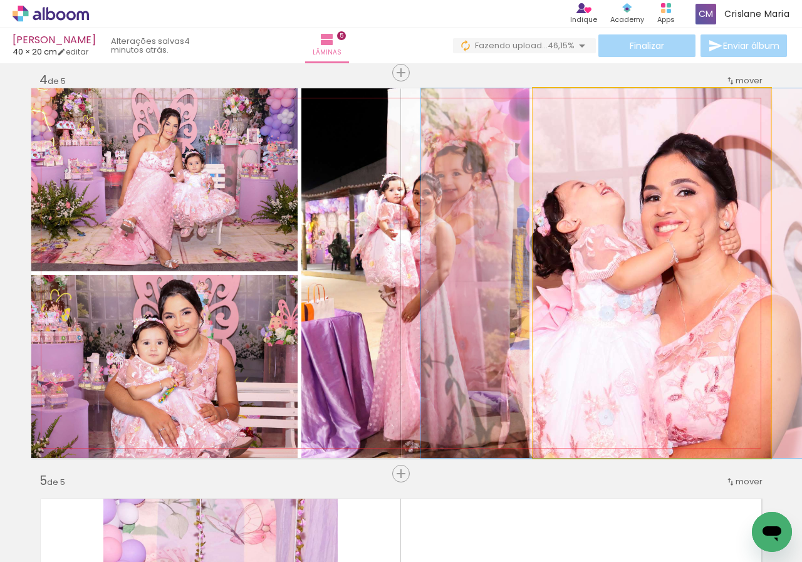
drag, startPoint x: 676, startPoint y: 305, endPoint x: 704, endPoint y: 304, distance: 28.2
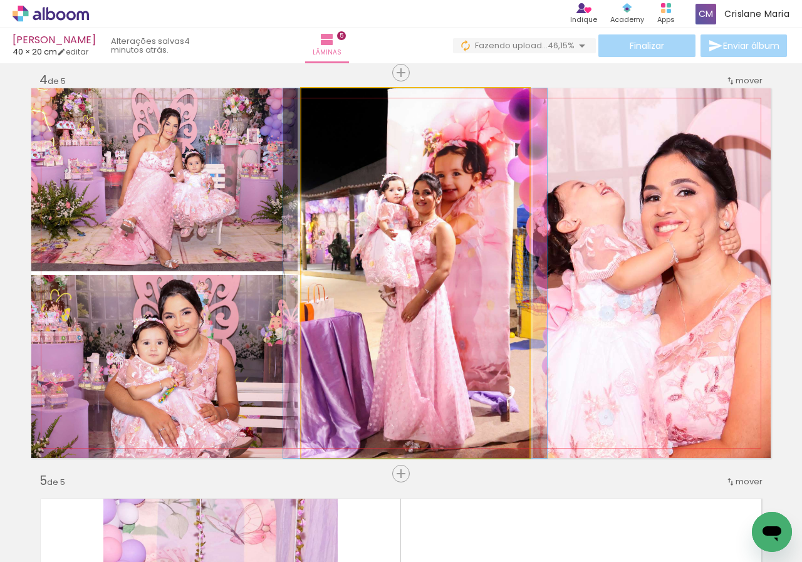
click at [436, 325] on quentale-photo at bounding box center [415, 273] width 228 height 370
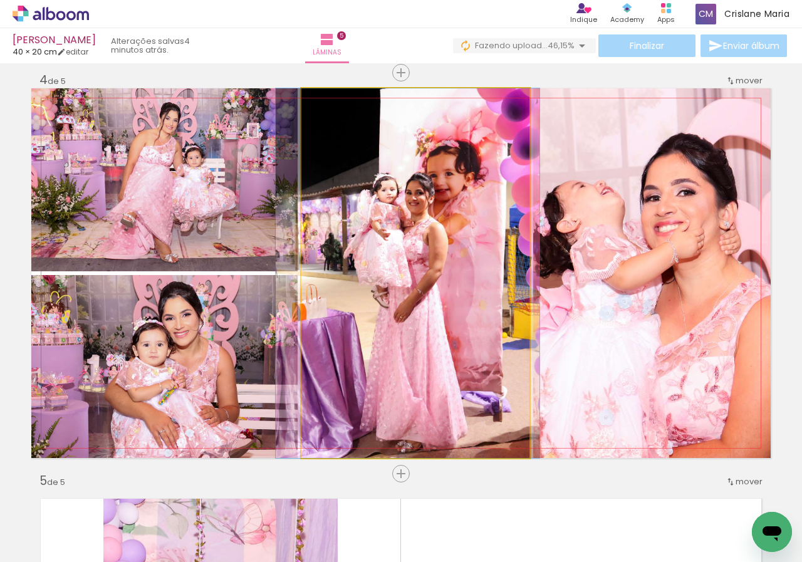
drag, startPoint x: 467, startPoint y: 253, endPoint x: 459, endPoint y: 252, distance: 7.5
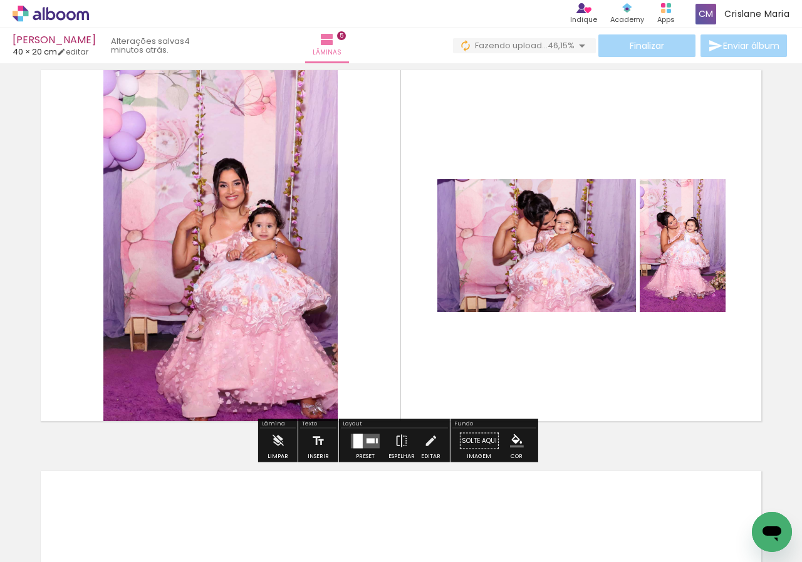
scroll to position [1716, 0]
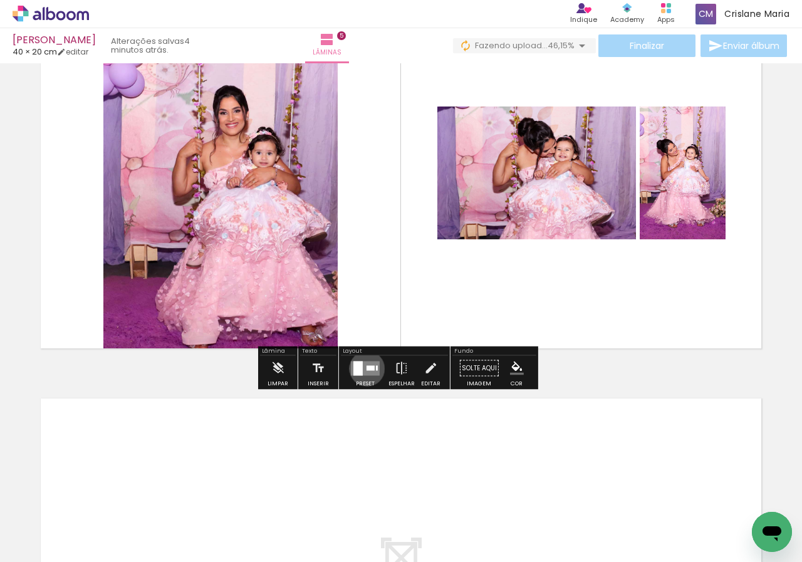
click at [367, 369] on div at bounding box center [371, 367] width 8 height 5
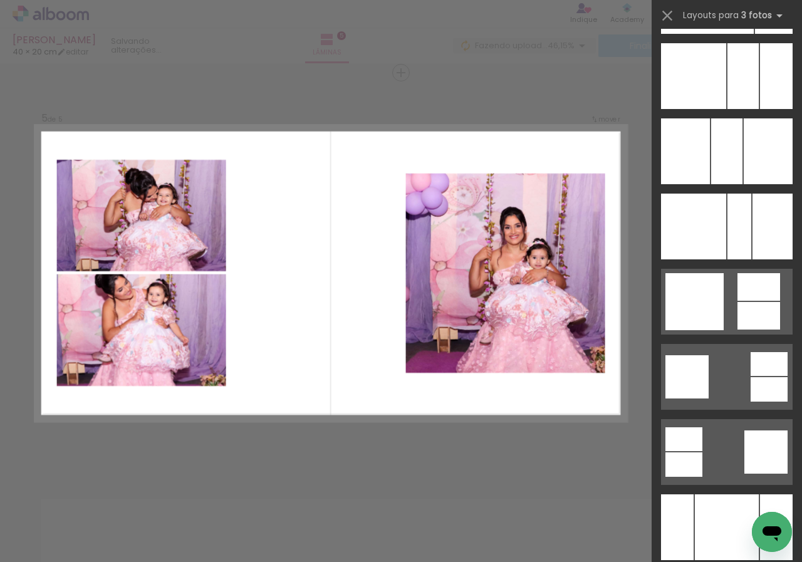
scroll to position [8594, 0]
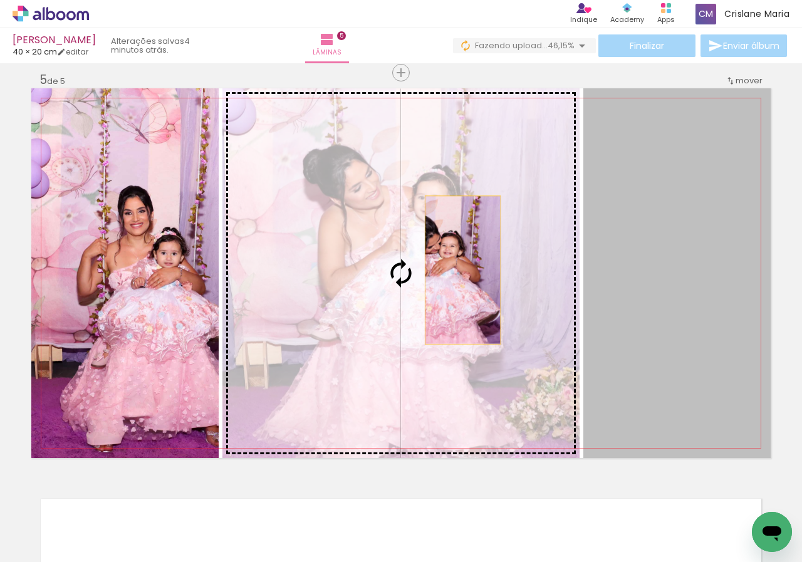
drag, startPoint x: 683, startPoint y: 287, endPoint x: 458, endPoint y: 270, distance: 225.6
click at [0, 0] on slot at bounding box center [0, 0] width 0 height 0
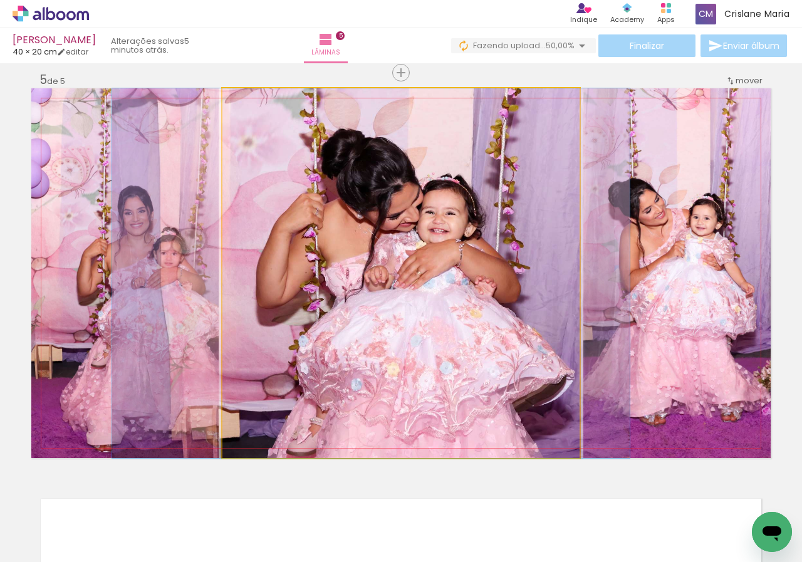
drag, startPoint x: 502, startPoint y: 286, endPoint x: 472, endPoint y: 285, distance: 30.1
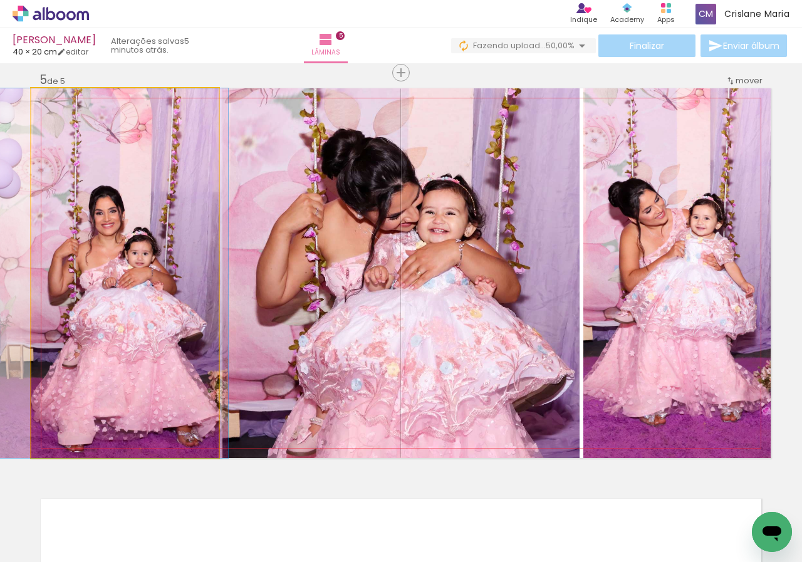
drag, startPoint x: 152, startPoint y: 272, endPoint x: 123, endPoint y: 269, distance: 29.0
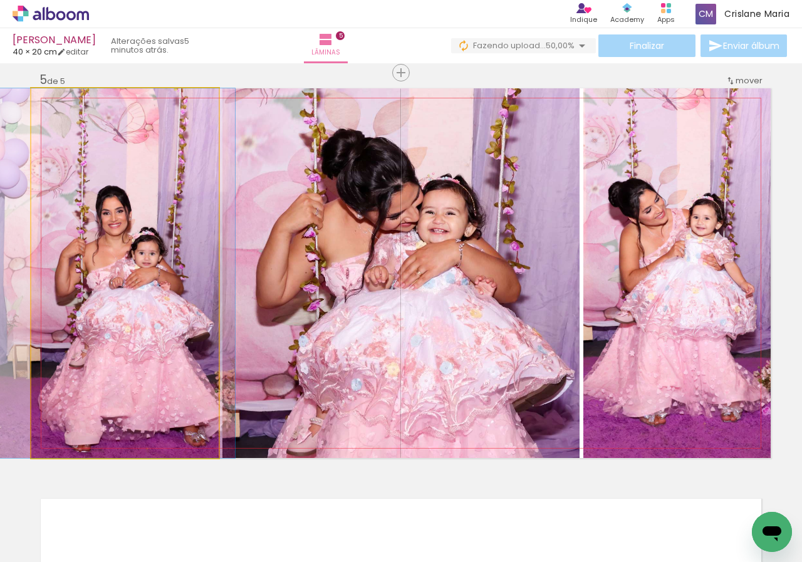
drag, startPoint x: 164, startPoint y: 276, endPoint x: 170, endPoint y: 276, distance: 6.9
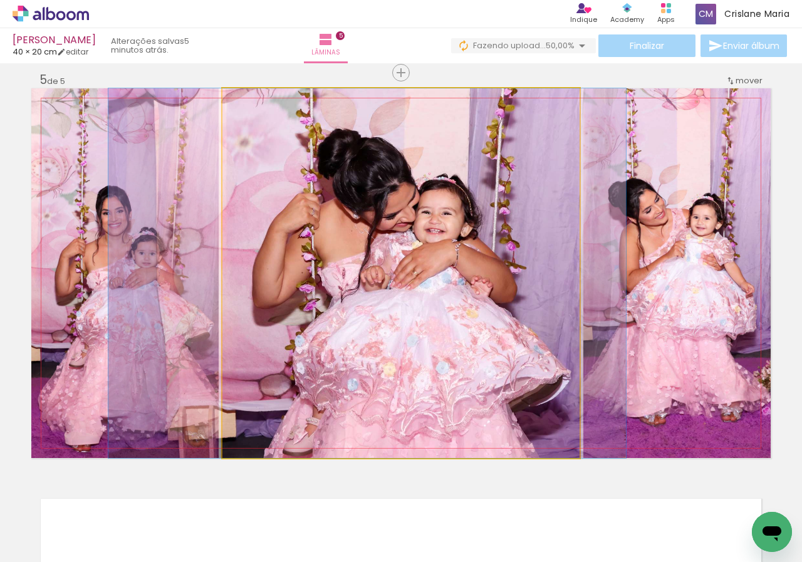
drag, startPoint x: 421, startPoint y: 281, endPoint x: 475, endPoint y: 281, distance: 54.5
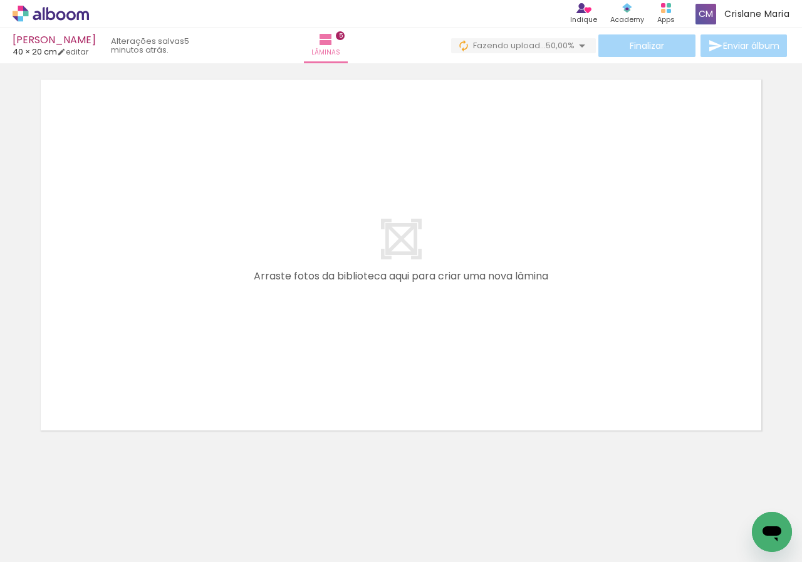
scroll to position [0, 452]
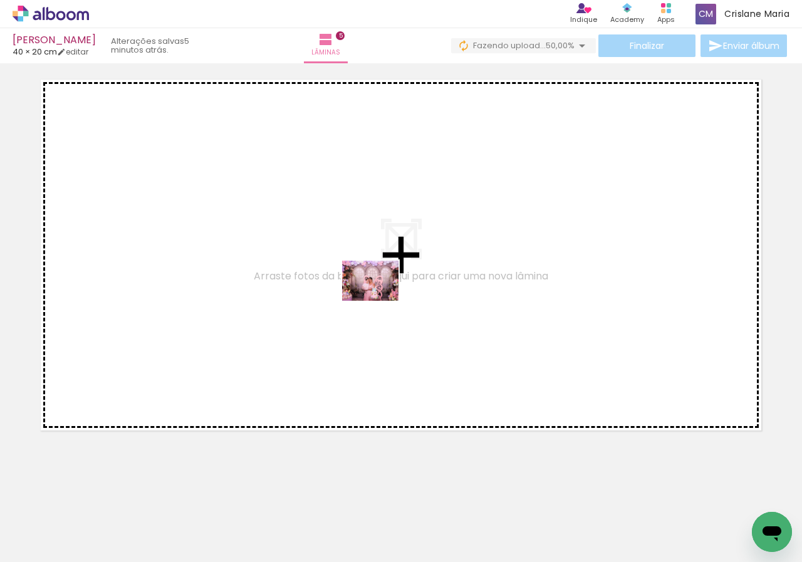
drag, startPoint x: 313, startPoint y: 530, endPoint x: 380, endPoint y: 298, distance: 240.8
click at [380, 298] on quentale-workspace at bounding box center [401, 281] width 802 height 562
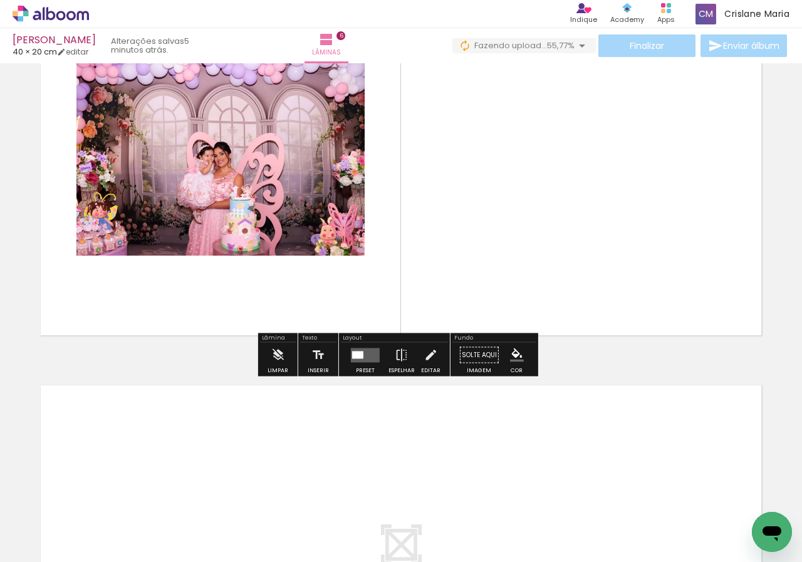
scroll to position [2131, 0]
click at [355, 352] on div at bounding box center [357, 354] width 11 height 8
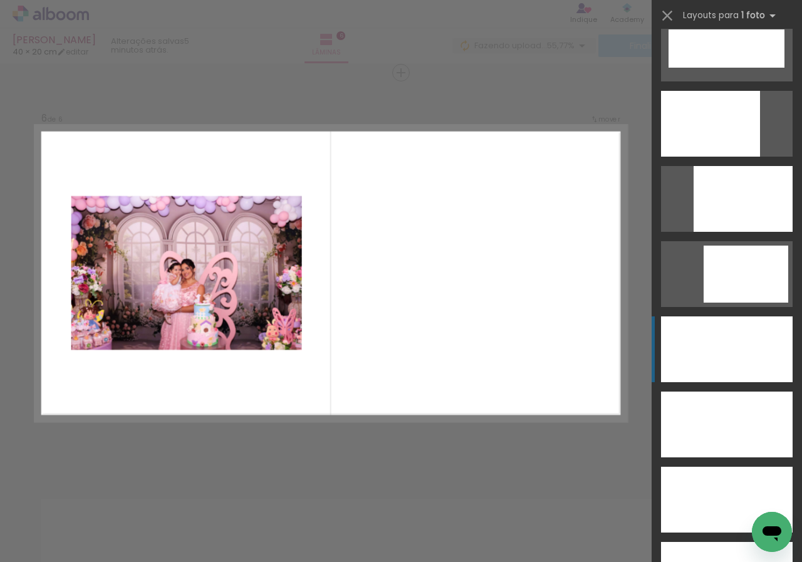
scroll to position [3278, 0]
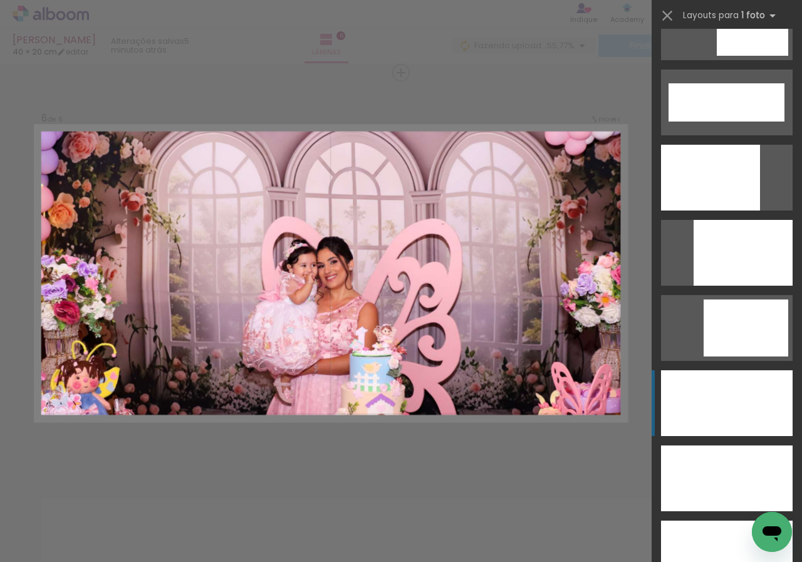
click at [760, 211] on div at bounding box center [710, 178] width 99 height 66
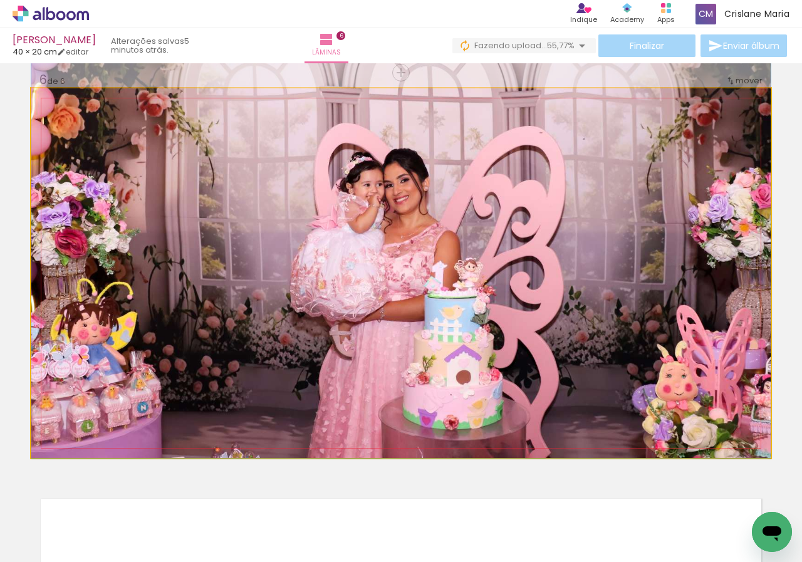
drag, startPoint x: 552, startPoint y: 376, endPoint x: 557, endPoint y: 293, distance: 82.8
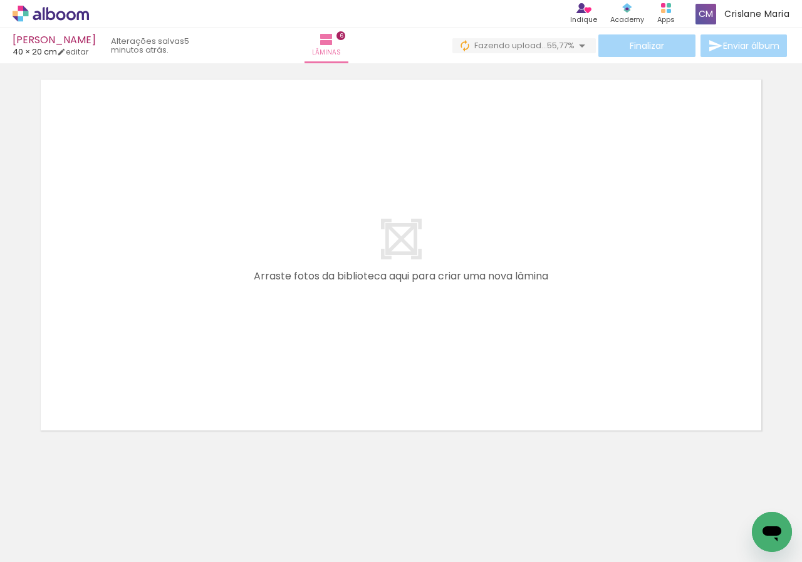
scroll to position [0, 0]
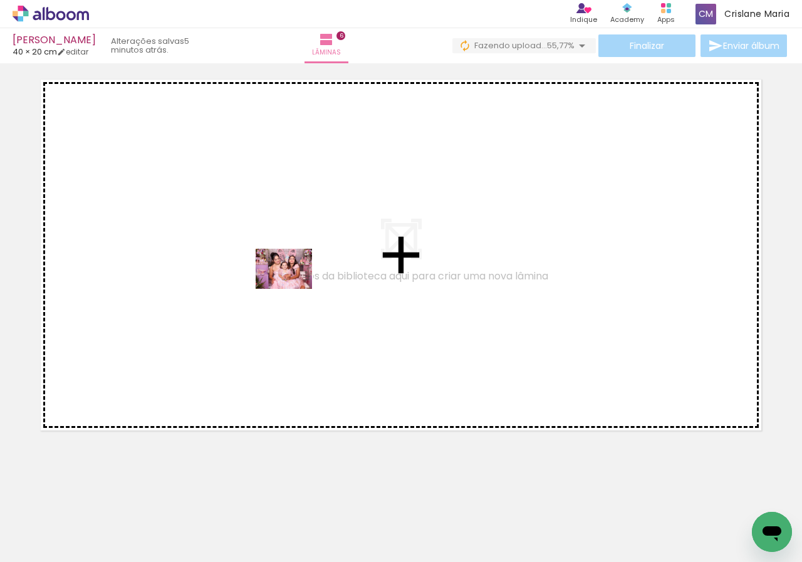
drag, startPoint x: 342, startPoint y: 484, endPoint x: 357, endPoint y: 555, distance: 73.0
click at [293, 284] on quentale-workspace at bounding box center [401, 281] width 802 height 562
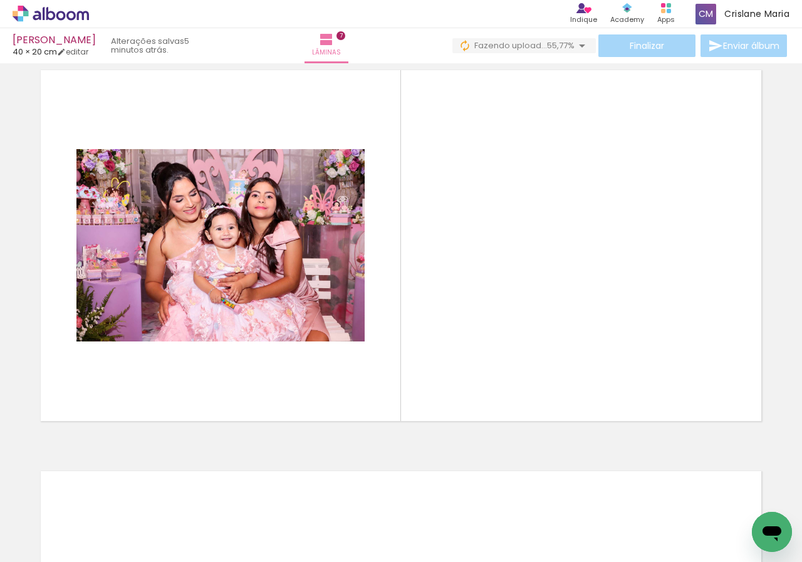
scroll to position [2418, 0]
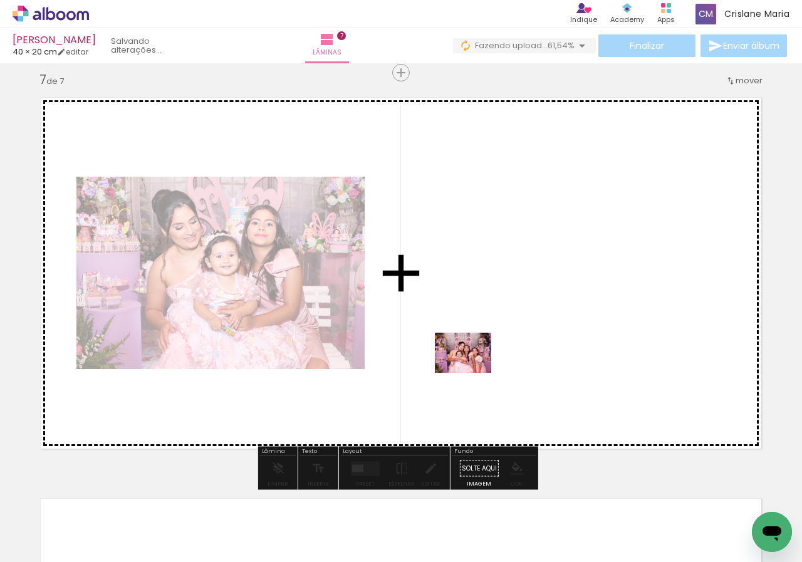
drag, startPoint x: 434, startPoint y: 468, endPoint x: 434, endPoint y: 440, distance: 27.6
click at [484, 341] on quentale-workspace at bounding box center [401, 281] width 802 height 562
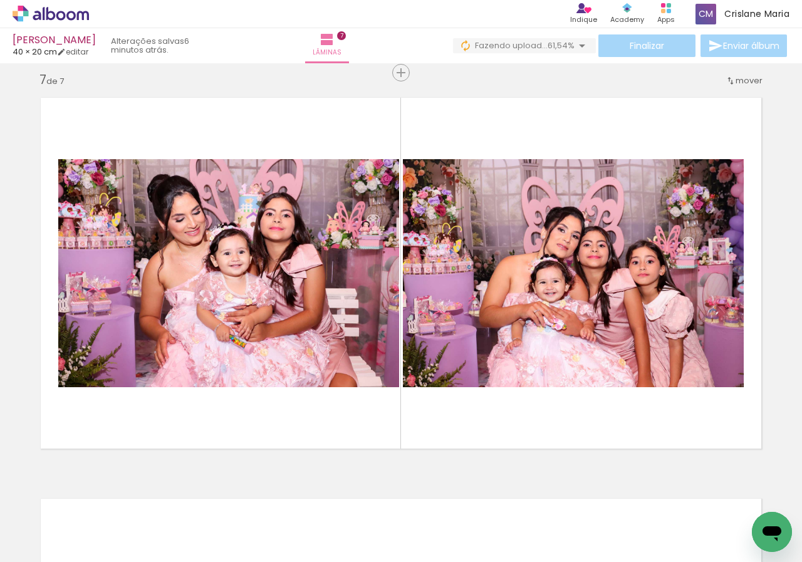
scroll to position [0, 1893]
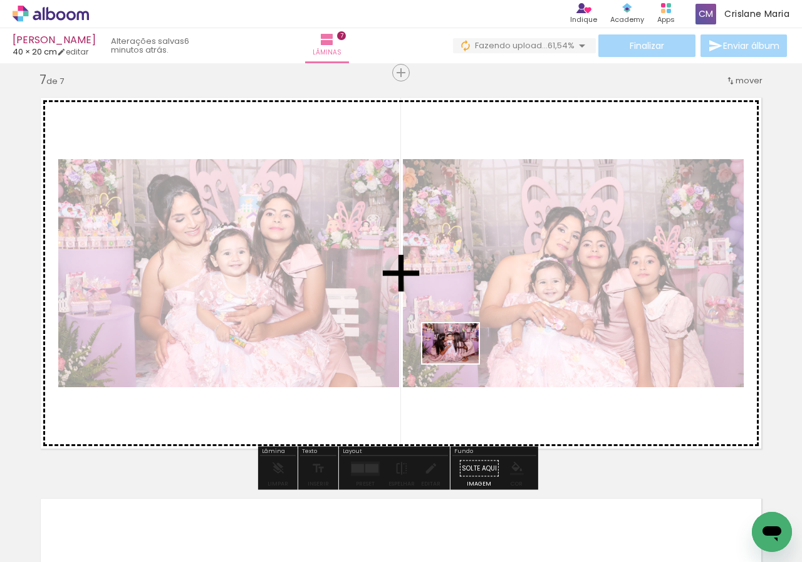
drag, startPoint x: 411, startPoint y: 532, endPoint x: 460, endPoint y: 361, distance: 177.9
click at [460, 361] on quentale-workspace at bounding box center [401, 281] width 802 height 562
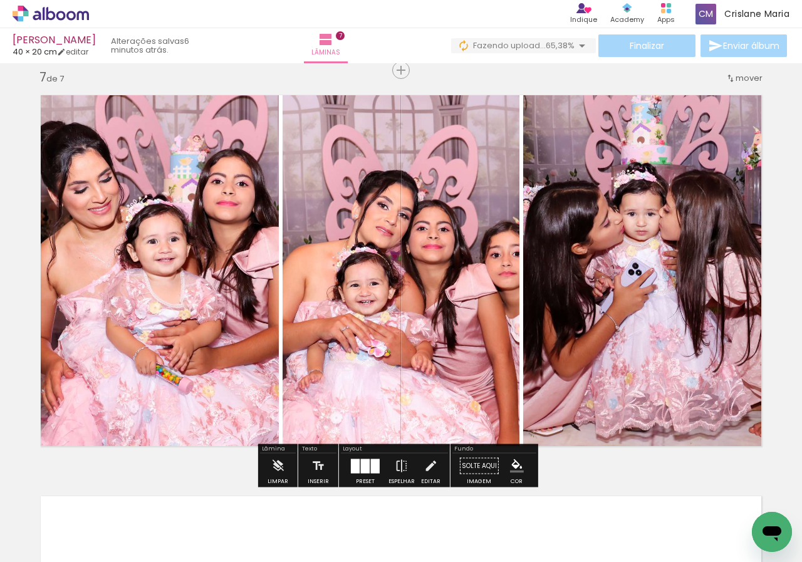
scroll to position [2418, 0]
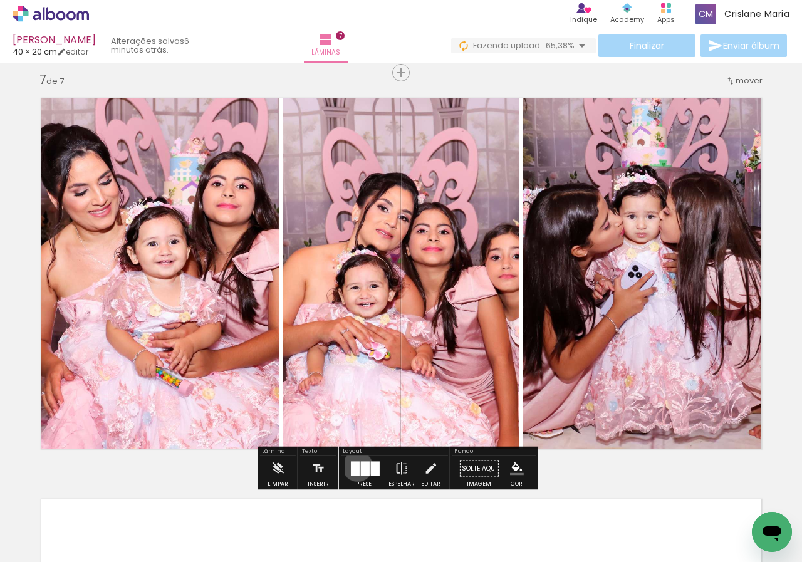
click at [355, 466] on div at bounding box center [355, 468] width 9 height 14
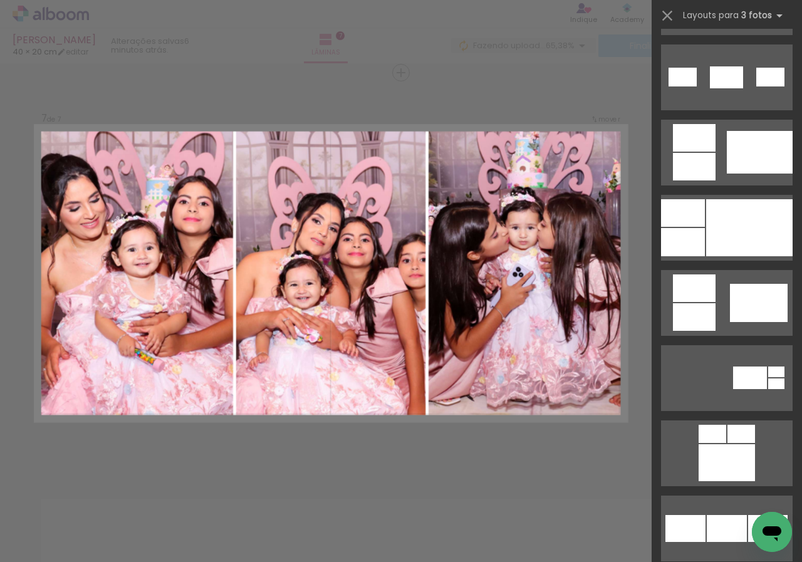
scroll to position [1087, 0]
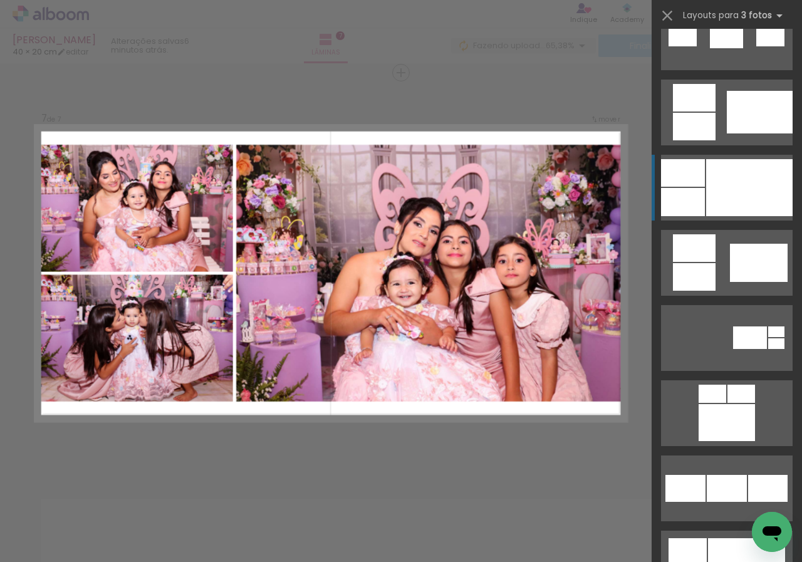
click at [750, 192] on div at bounding box center [749, 187] width 86 height 57
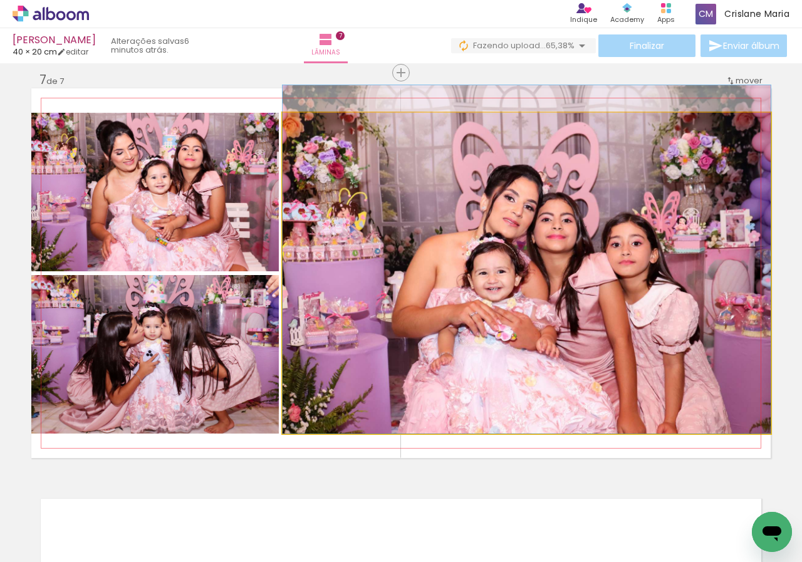
drag, startPoint x: 506, startPoint y: 297, endPoint x: 508, endPoint y: 283, distance: 14.6
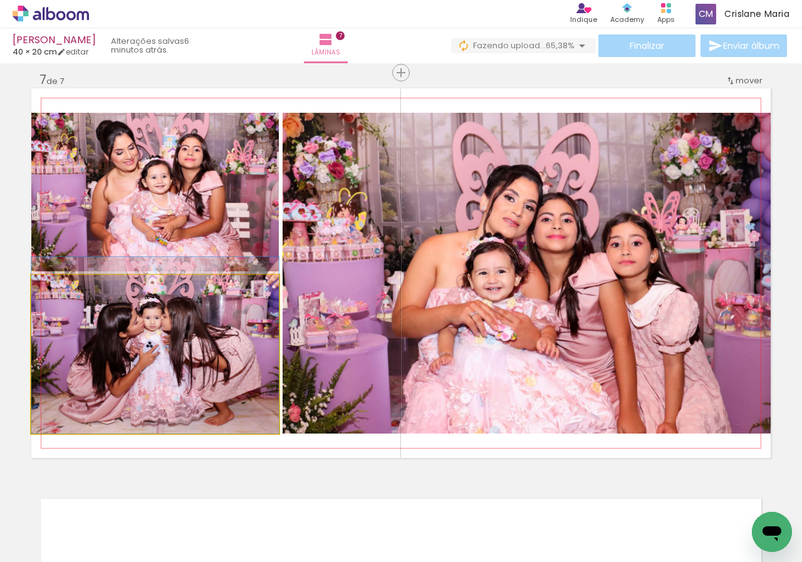
drag, startPoint x: 226, startPoint y: 357, endPoint x: 229, endPoint y: 347, distance: 10.3
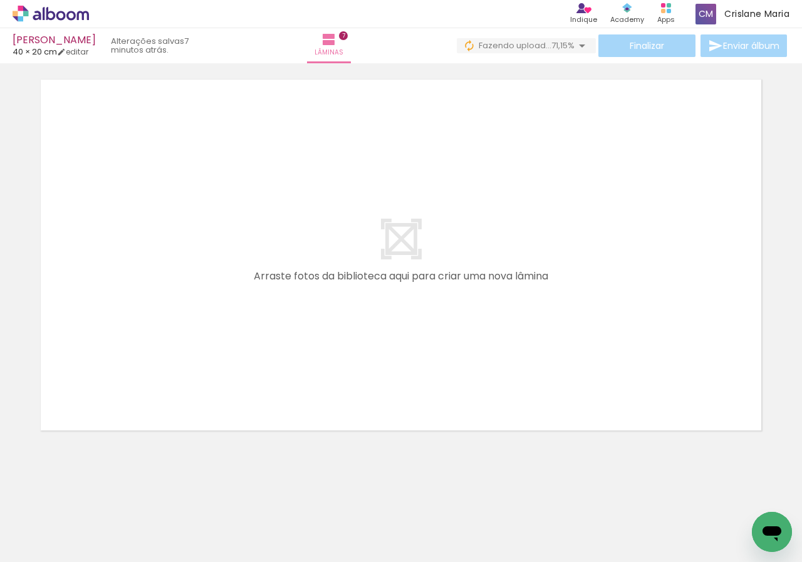
scroll to position [0, 560]
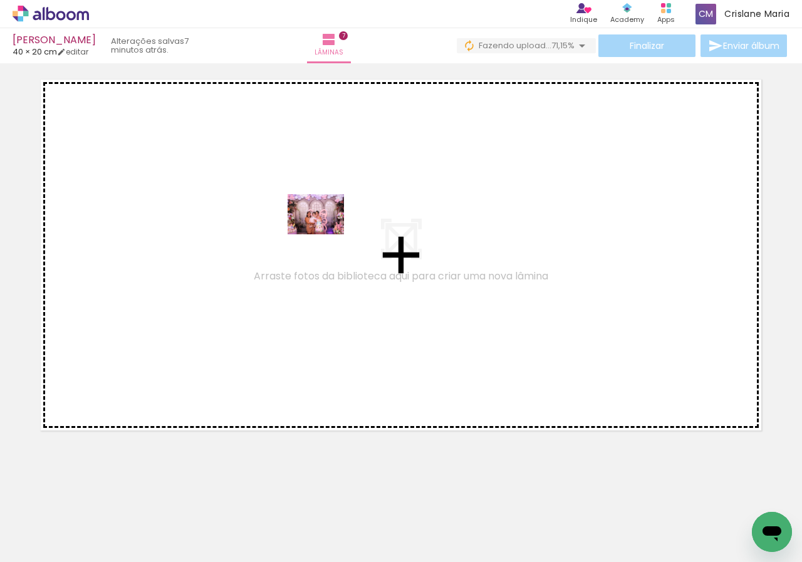
drag, startPoint x: 279, startPoint y: 530, endPoint x: 320, endPoint y: 249, distance: 283.1
click at [327, 208] on quentale-workspace at bounding box center [401, 281] width 802 height 562
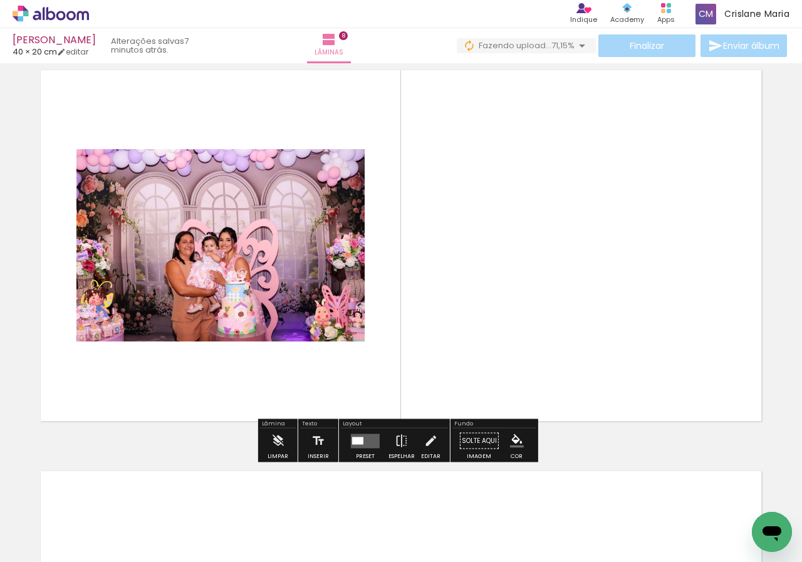
scroll to position [2819, 0]
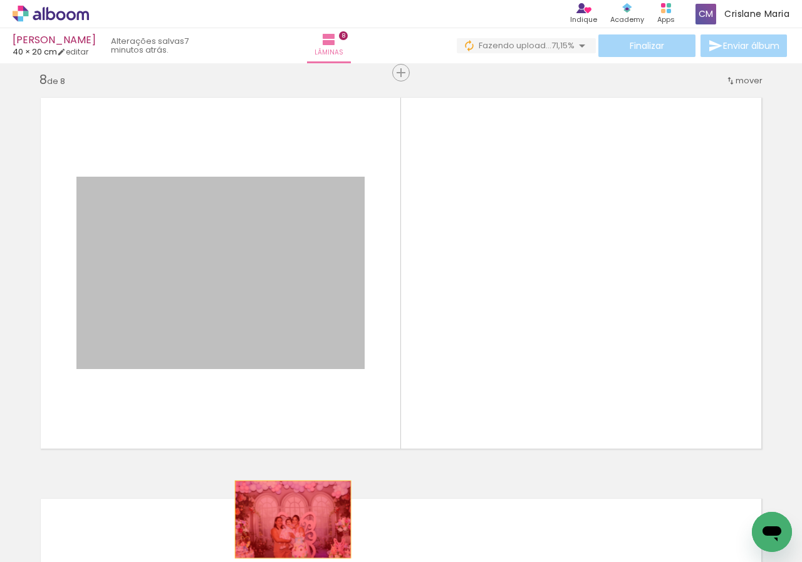
drag, startPoint x: 259, startPoint y: 295, endPoint x: 287, endPoint y: 520, distance: 226.7
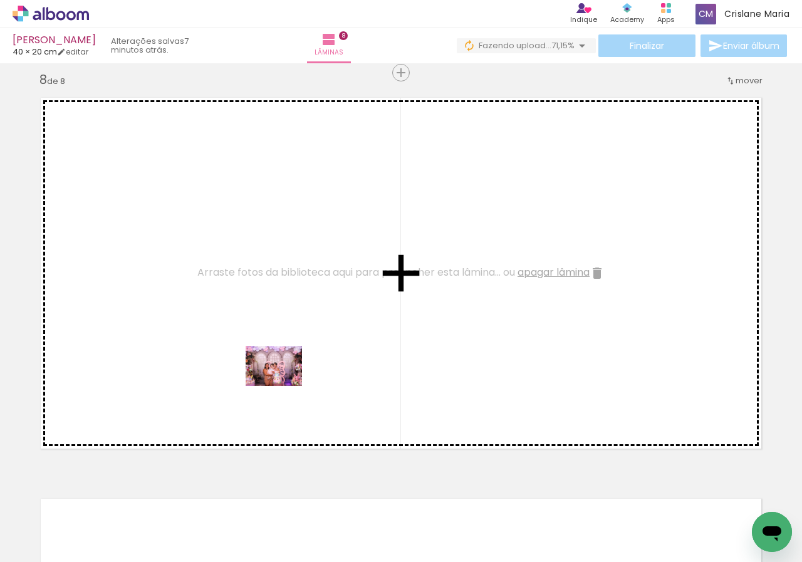
drag, startPoint x: 283, startPoint y: 483, endPoint x: 311, endPoint y: 476, distance: 28.4
click at [283, 383] on quentale-workspace at bounding box center [401, 281] width 802 height 562
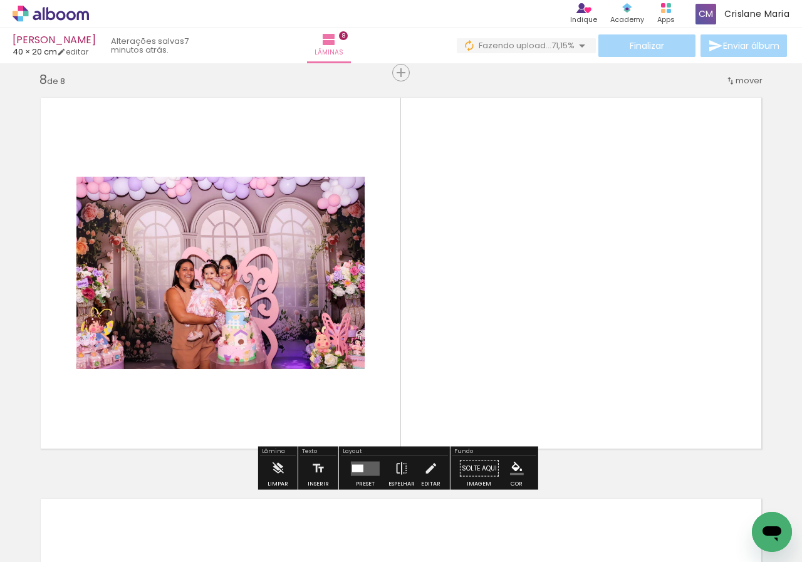
scroll to position [0, 649]
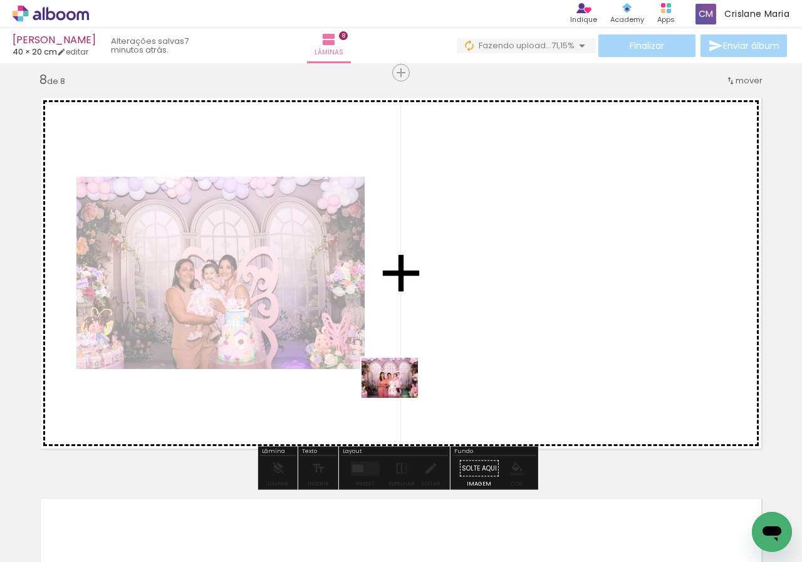
drag, startPoint x: 262, startPoint y: 531, endPoint x: 430, endPoint y: 353, distance: 244.7
click at [430, 353] on quentale-workspace at bounding box center [401, 281] width 802 height 562
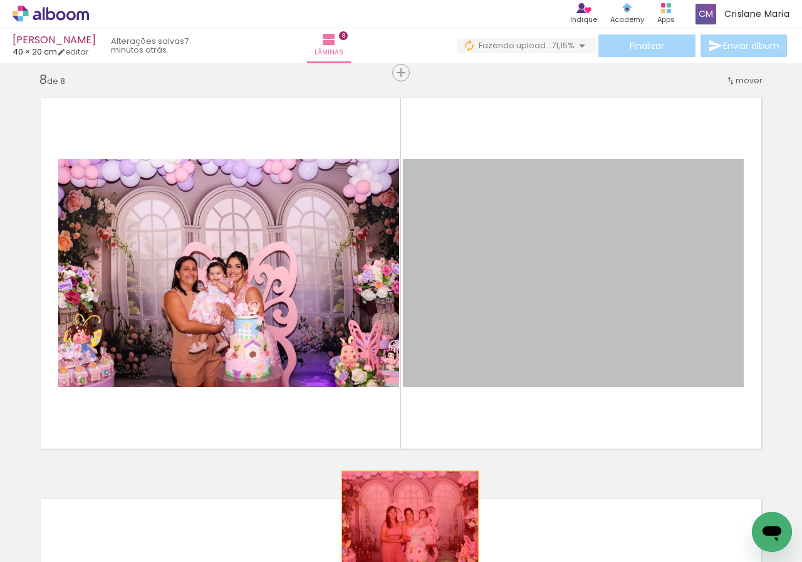
drag, startPoint x: 582, startPoint y: 262, endPoint x: 405, endPoint y: 517, distance: 310.0
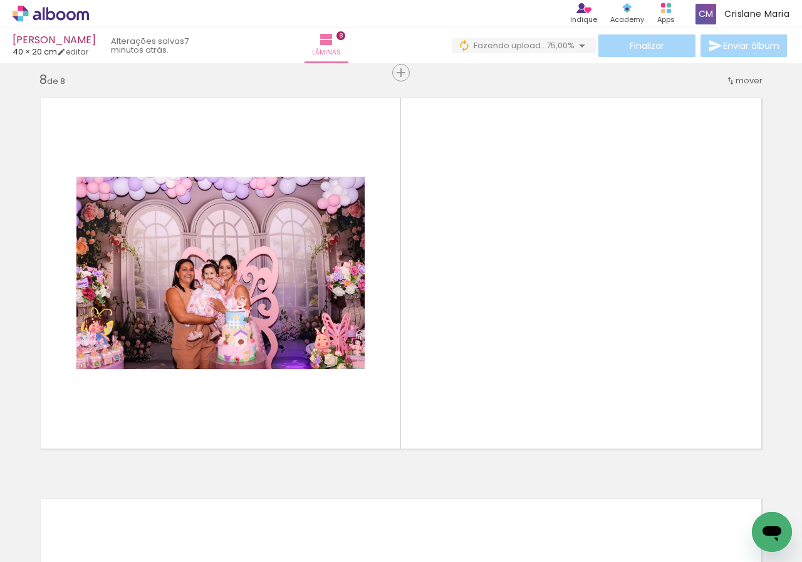
scroll to position [0, 2434]
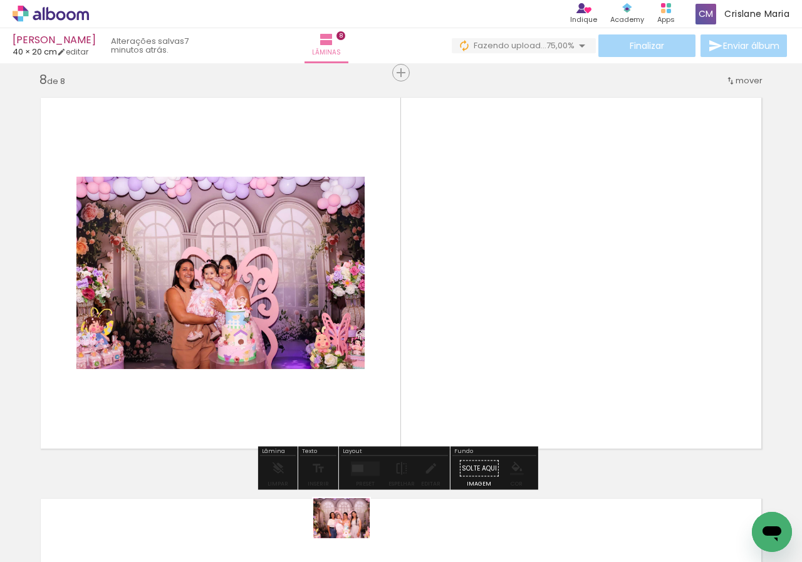
drag, startPoint x: 366, startPoint y: 533, endPoint x: 351, endPoint y: 536, distance: 15.4
click at [351, 536] on div at bounding box center [359, 520] width 62 height 44
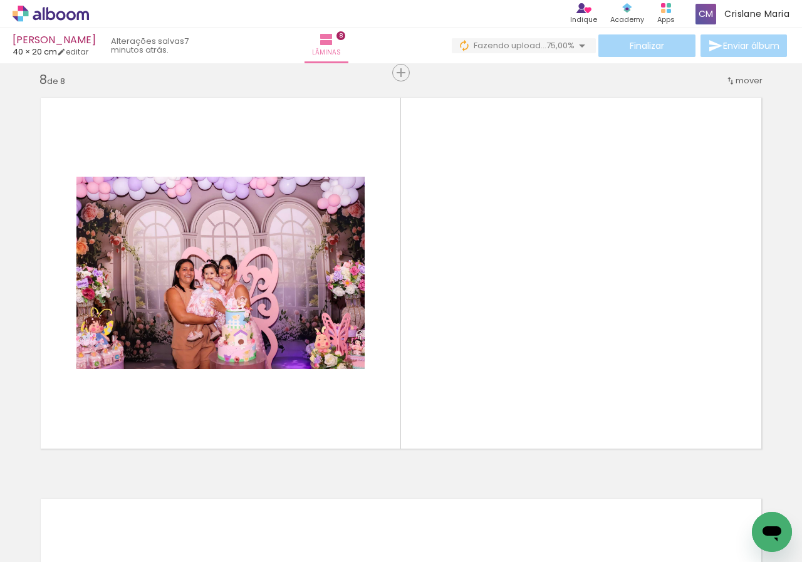
scroll to position [0, 1728]
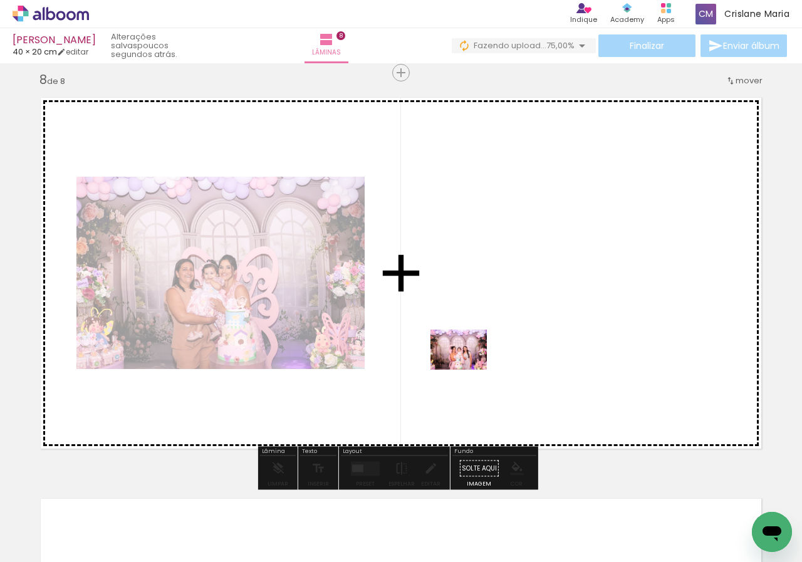
drag, startPoint x: 446, startPoint y: 530, endPoint x: 469, endPoint y: 389, distance: 143.0
click at [469, 363] on quentale-workspace at bounding box center [401, 281] width 802 height 562
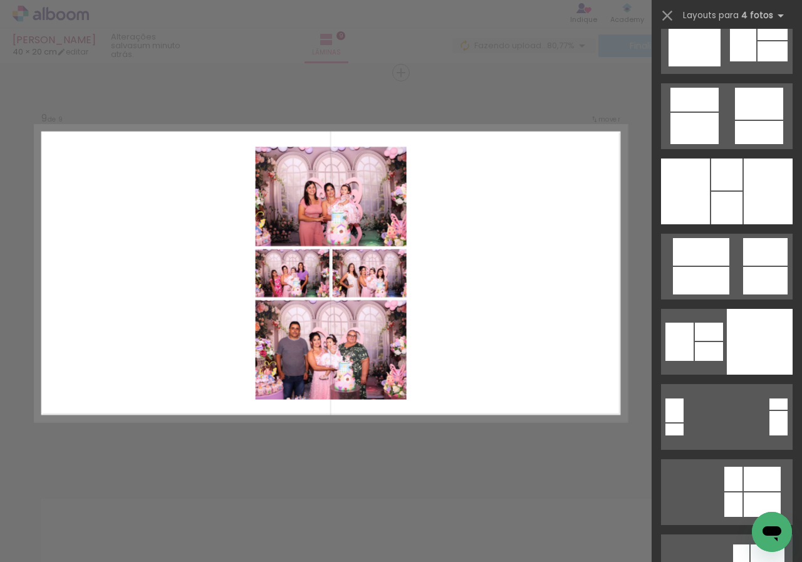
scroll to position [11415, 0]
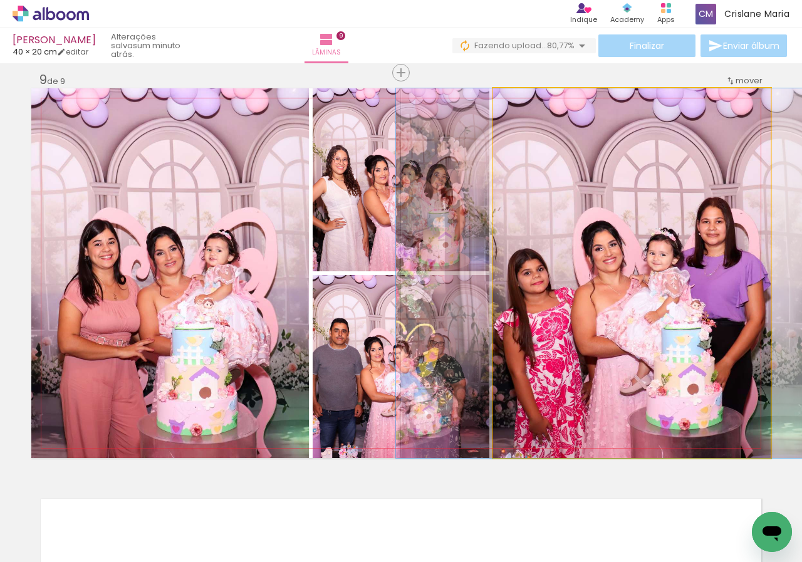
drag, startPoint x: 622, startPoint y: 318, endPoint x: 645, endPoint y: 318, distance: 23.2
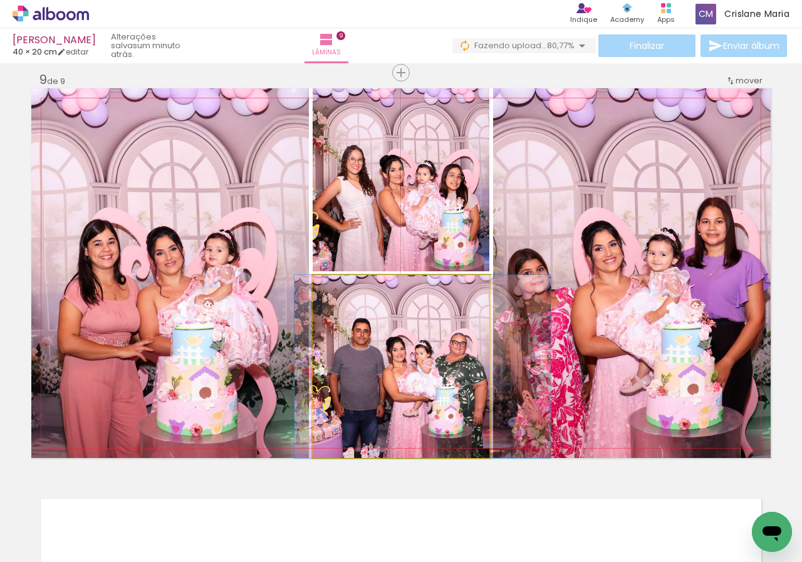
drag, startPoint x: 412, startPoint y: 352, endPoint x: 434, endPoint y: 354, distance: 22.1
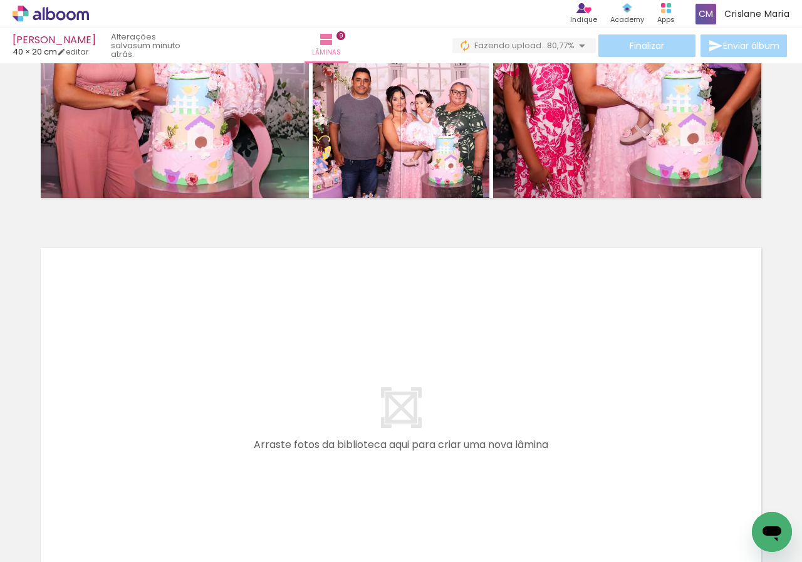
scroll to position [0, 874]
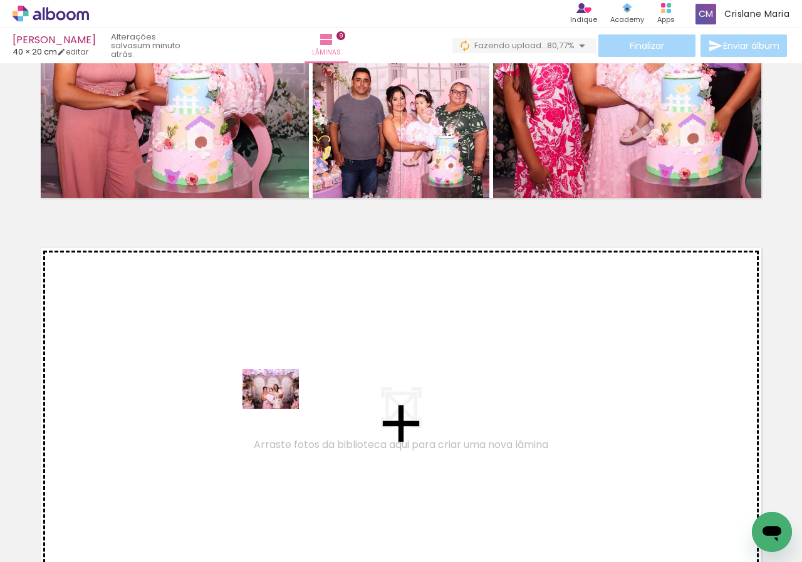
drag, startPoint x: 384, startPoint y: 526, endPoint x: 389, endPoint y: 502, distance: 24.5
click at [279, 406] on quentale-workspace at bounding box center [401, 281] width 802 height 562
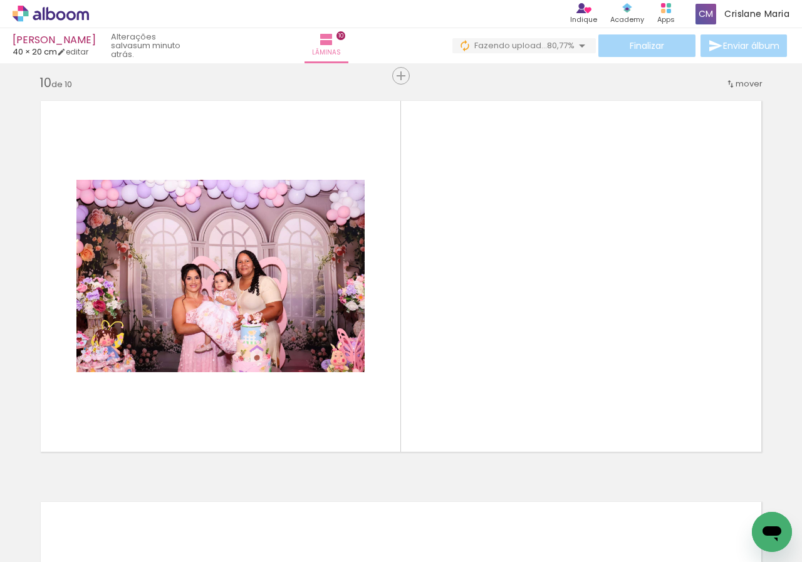
scroll to position [3621, 0]
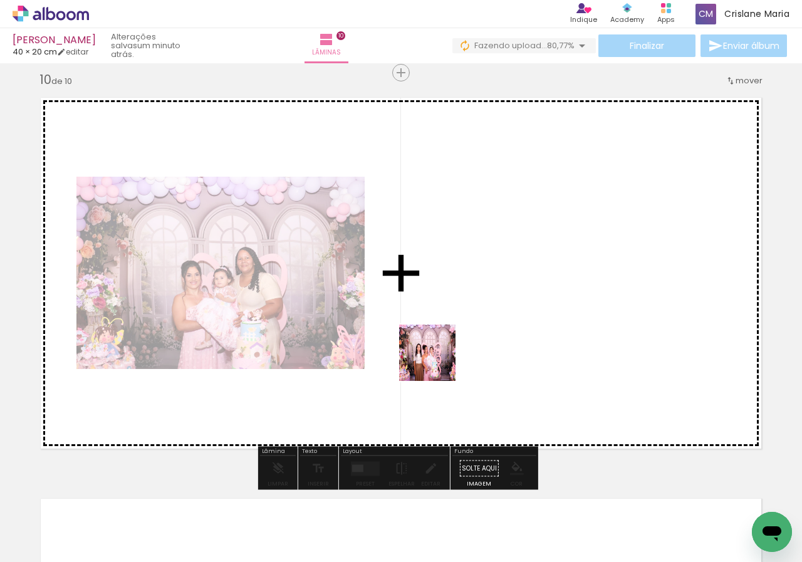
drag, startPoint x: 452, startPoint y: 499, endPoint x: 437, endPoint y: 337, distance: 163.0
click at [437, 337] on quentale-workspace at bounding box center [401, 281] width 802 height 562
